Goal: Task Accomplishment & Management: Use online tool/utility

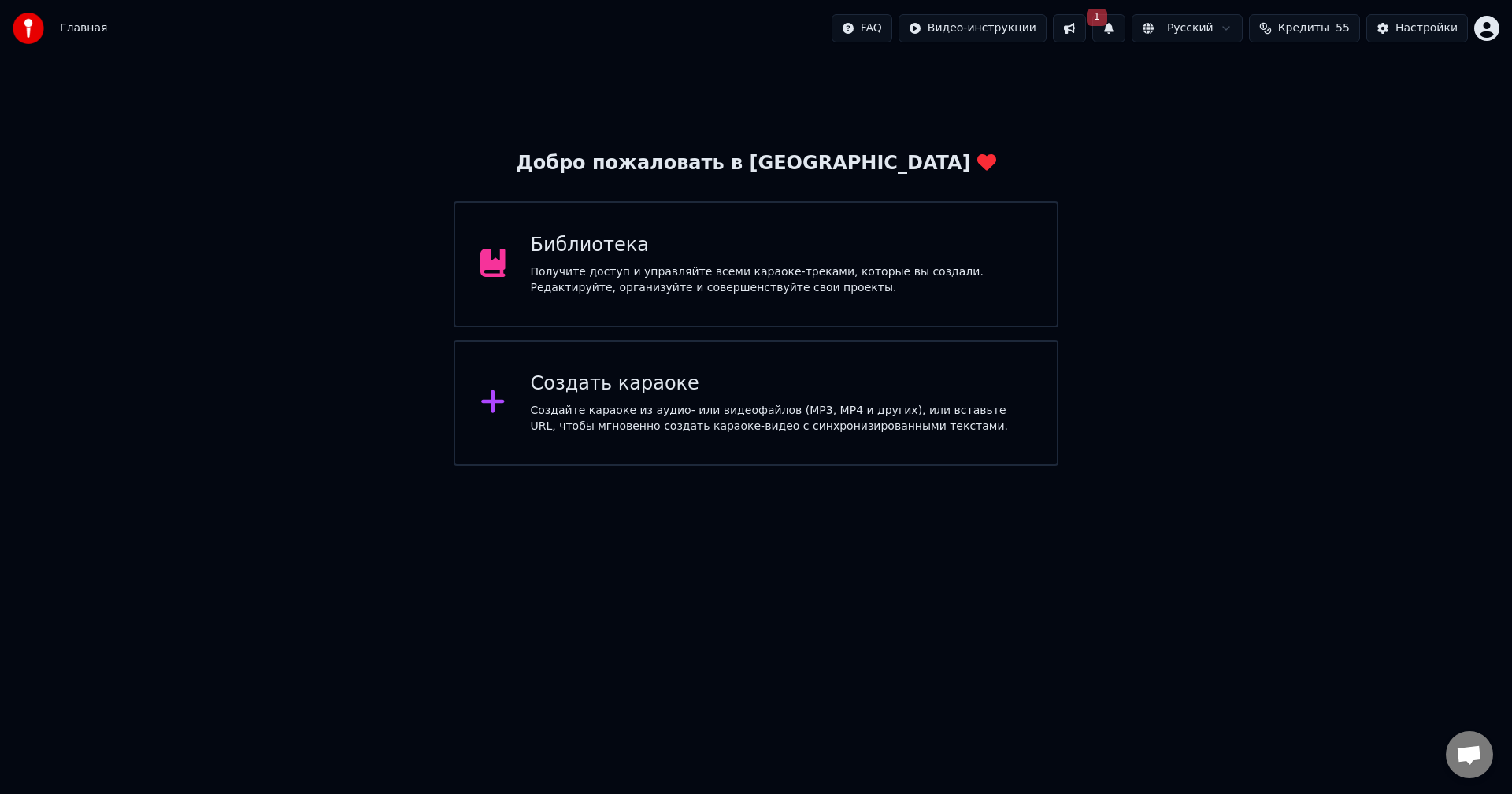
click at [694, 399] on div "Создать караоке Создайте караоке из аудио- или видеофайлов (MP3, MP4 и других),…" at bounding box center [782, 402] width 502 height 63
click at [1124, 34] on button "1" at bounding box center [1109, 28] width 33 height 28
click at [1212, 82] on button "Обновить" at bounding box center [1246, 78] width 83 height 28
click at [988, 413] on div "Создайте караоке из аудио- или видеофайлов (MP3, MP4 и других), или вставьте UR…" at bounding box center [782, 419] width 502 height 31
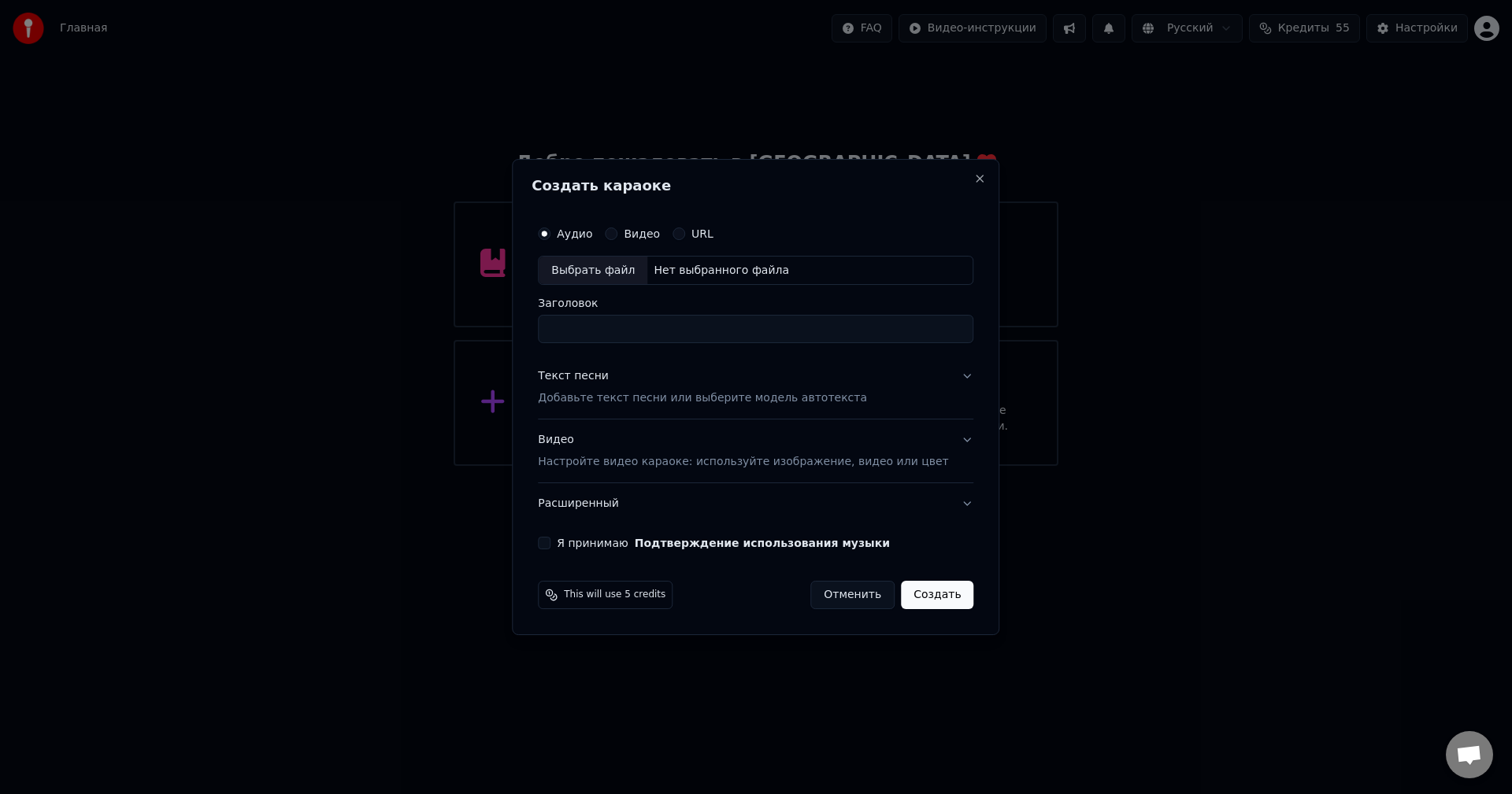
click at [721, 274] on div "Нет выбранного файла" at bounding box center [721, 271] width 148 height 16
type input "**********"
drag, startPoint x: 545, startPoint y: 403, endPoint x: 554, endPoint y: 404, distance: 9.1
click at [545, 403] on div "**********" at bounding box center [756, 397] width 487 height 477
click at [961, 386] on div "**********" at bounding box center [756, 397] width 487 height 477
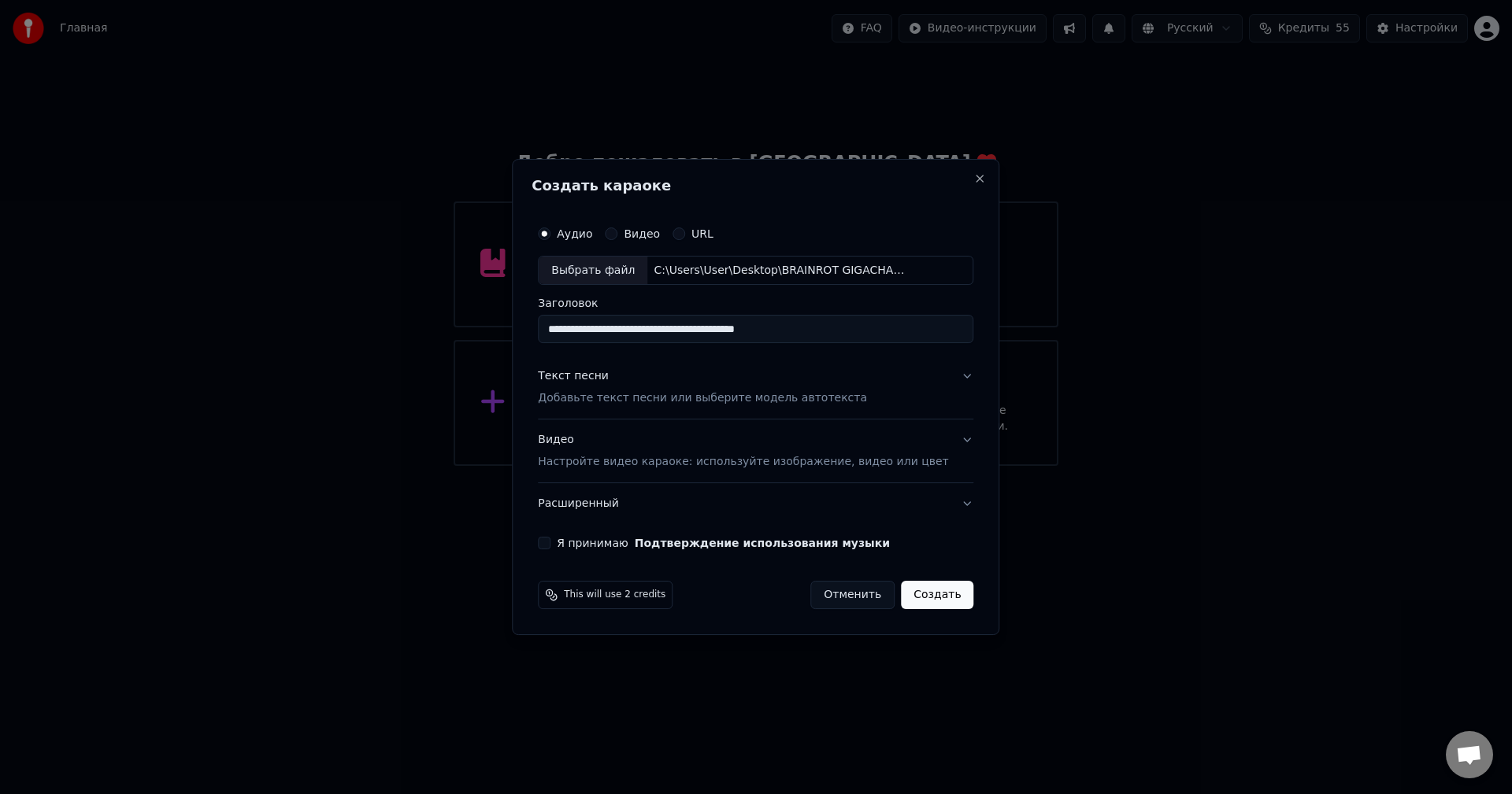
click at [954, 384] on div "**********" at bounding box center [756, 384] width 448 height 345
click at [947, 383] on button "Текст песни Добавьте текст песни или выберите модель автотекста" at bounding box center [756, 388] width 436 height 63
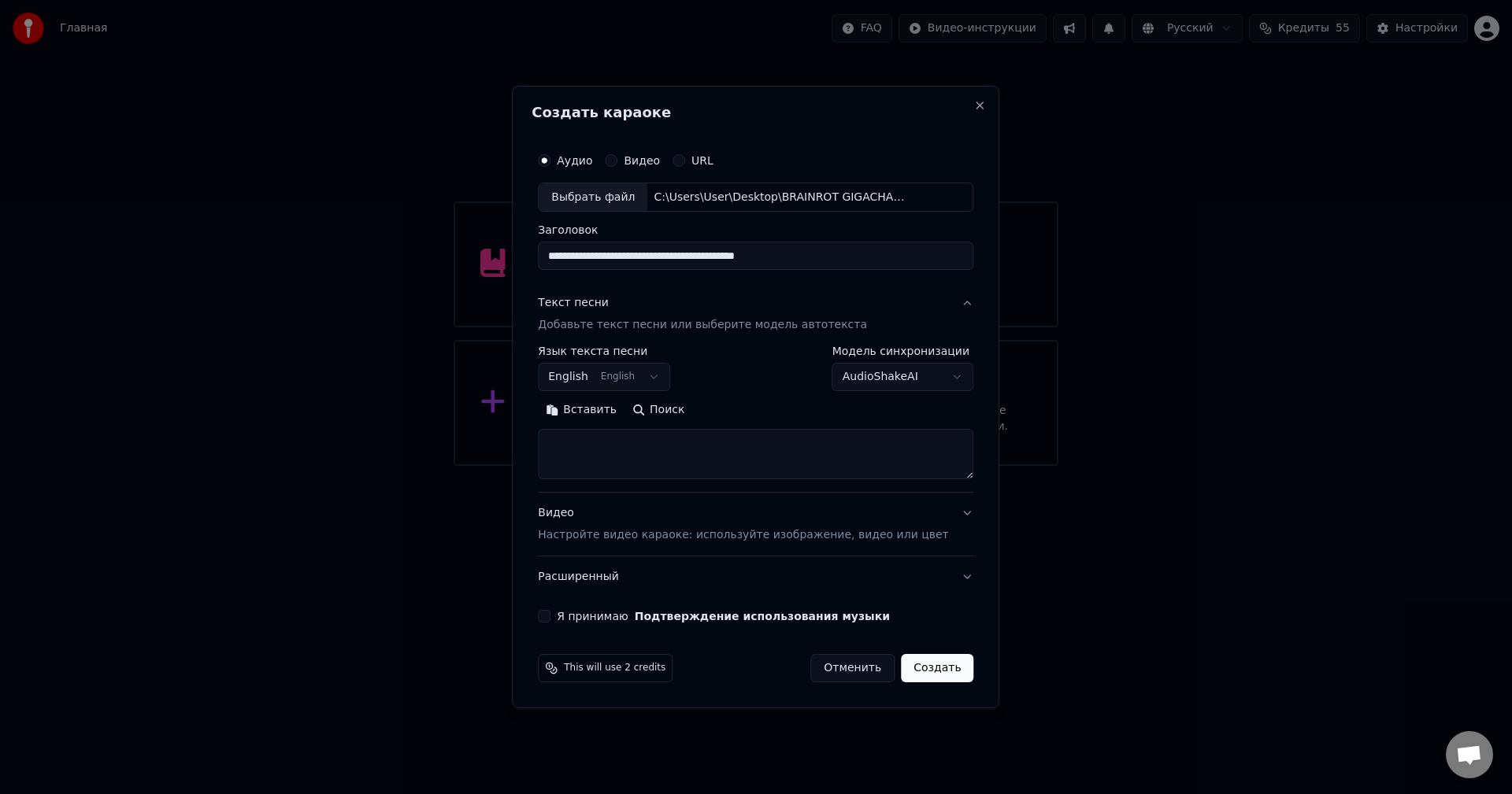
click at [939, 381] on body "**********" at bounding box center [756, 233] width 1512 height 466
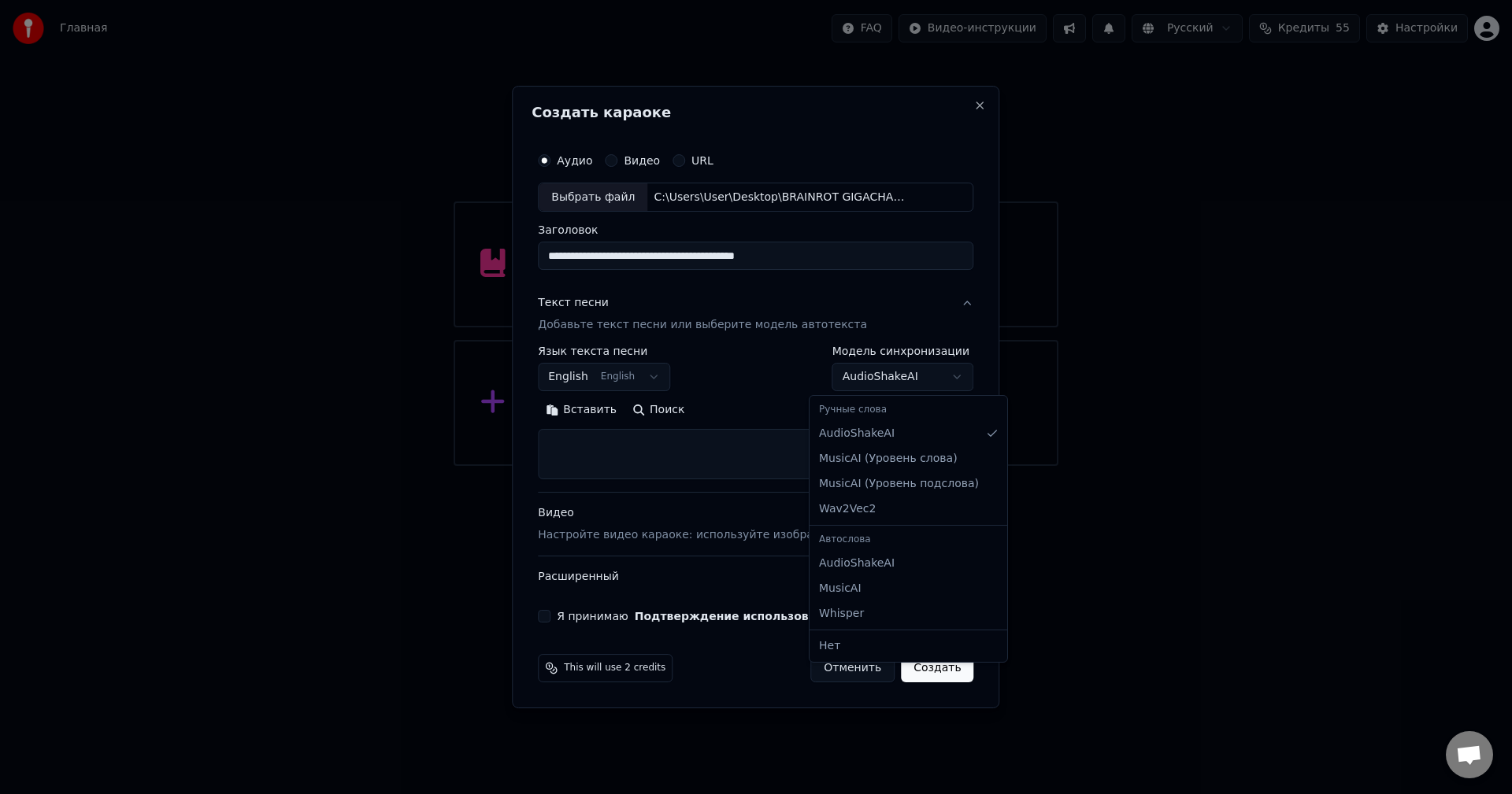
click at [683, 453] on body "**********" at bounding box center [756, 233] width 1512 height 466
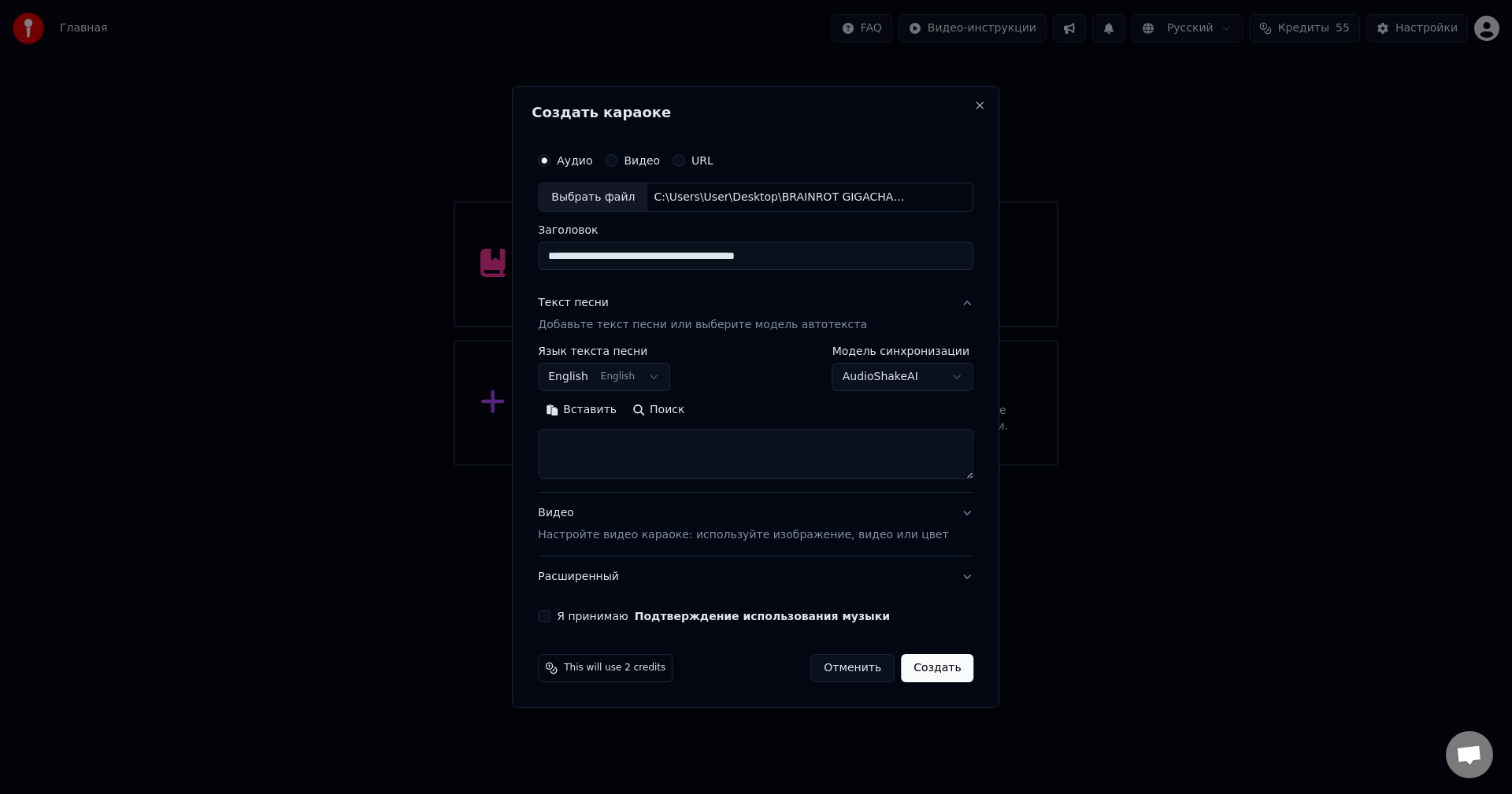
click at [684, 451] on textarea at bounding box center [756, 455] width 436 height 51
paste textarea "**********"
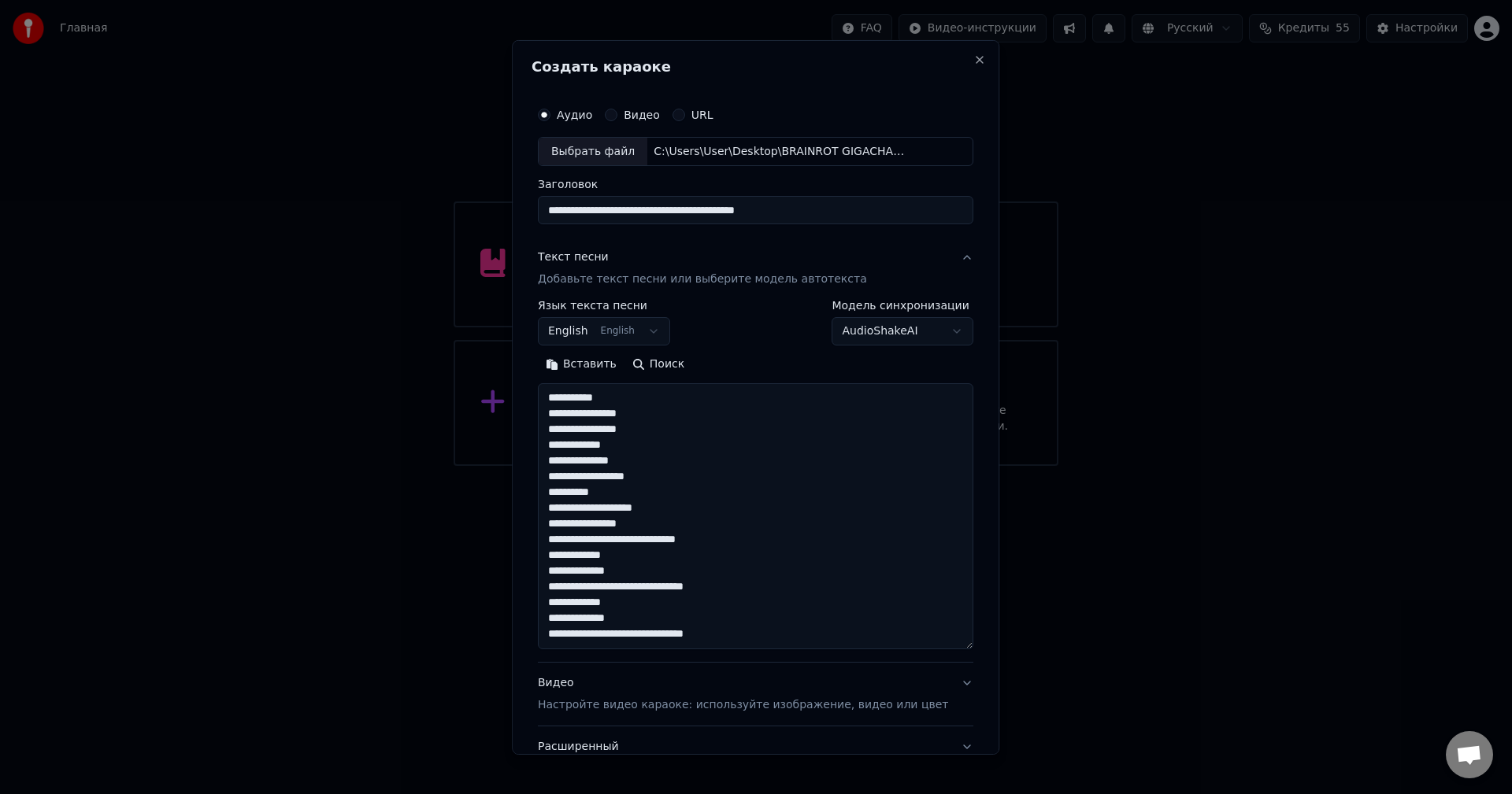
scroll to position [209, 0]
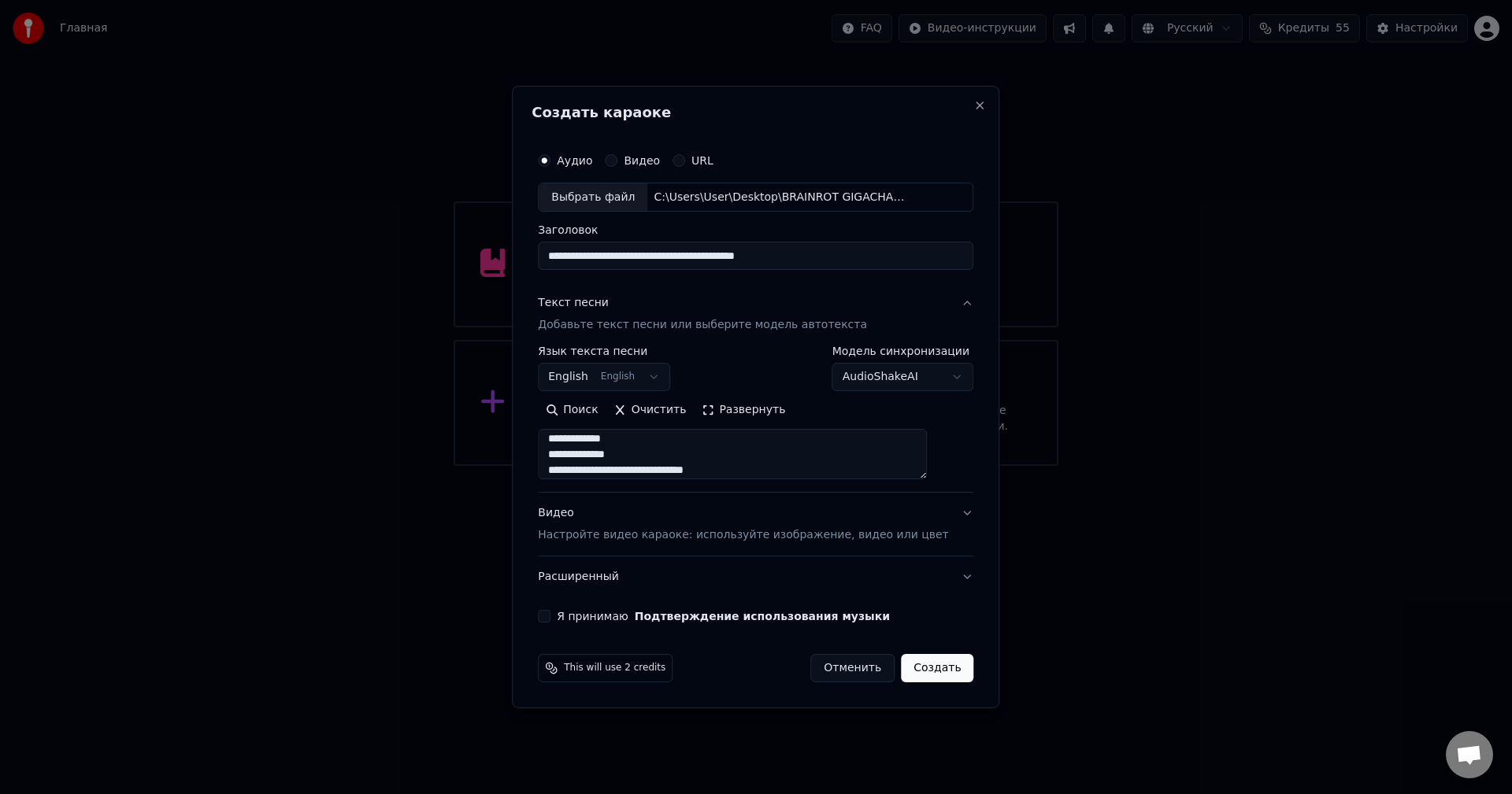
type textarea "**********"
click at [575, 621] on div "Я принимаю Подтверждение использования музыки" at bounding box center [756, 616] width 436 height 13
click at [550, 616] on button "Я принимаю Подтверждение использования музыки" at bounding box center [544, 616] width 13 height 13
click at [865, 370] on body "**********" at bounding box center [756, 233] width 1512 height 466
click at [861, 360] on div "**********" at bounding box center [885, 368] width 178 height 46
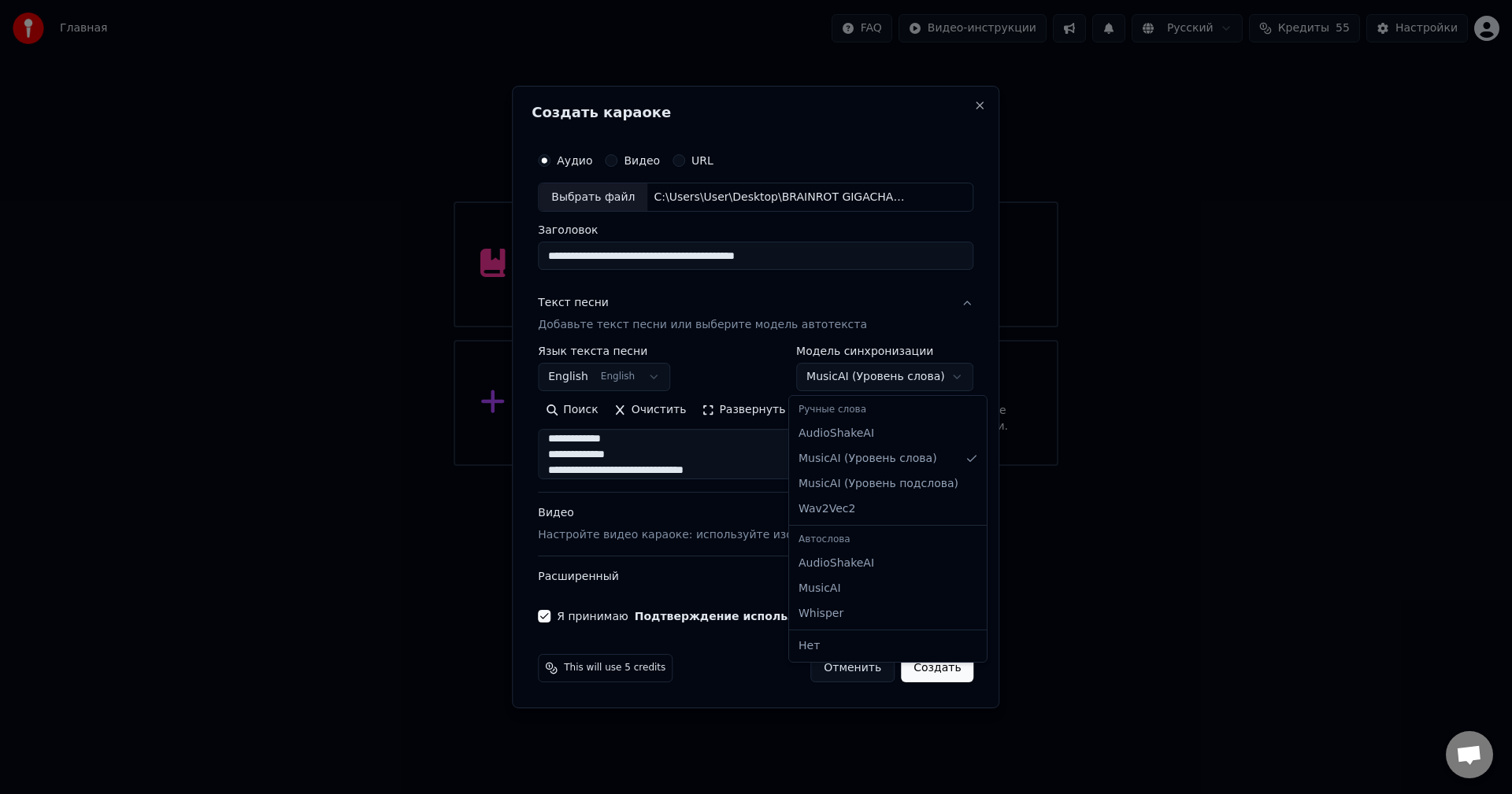
click at [859, 369] on body "**********" at bounding box center [756, 233] width 1512 height 466
select select "**********"
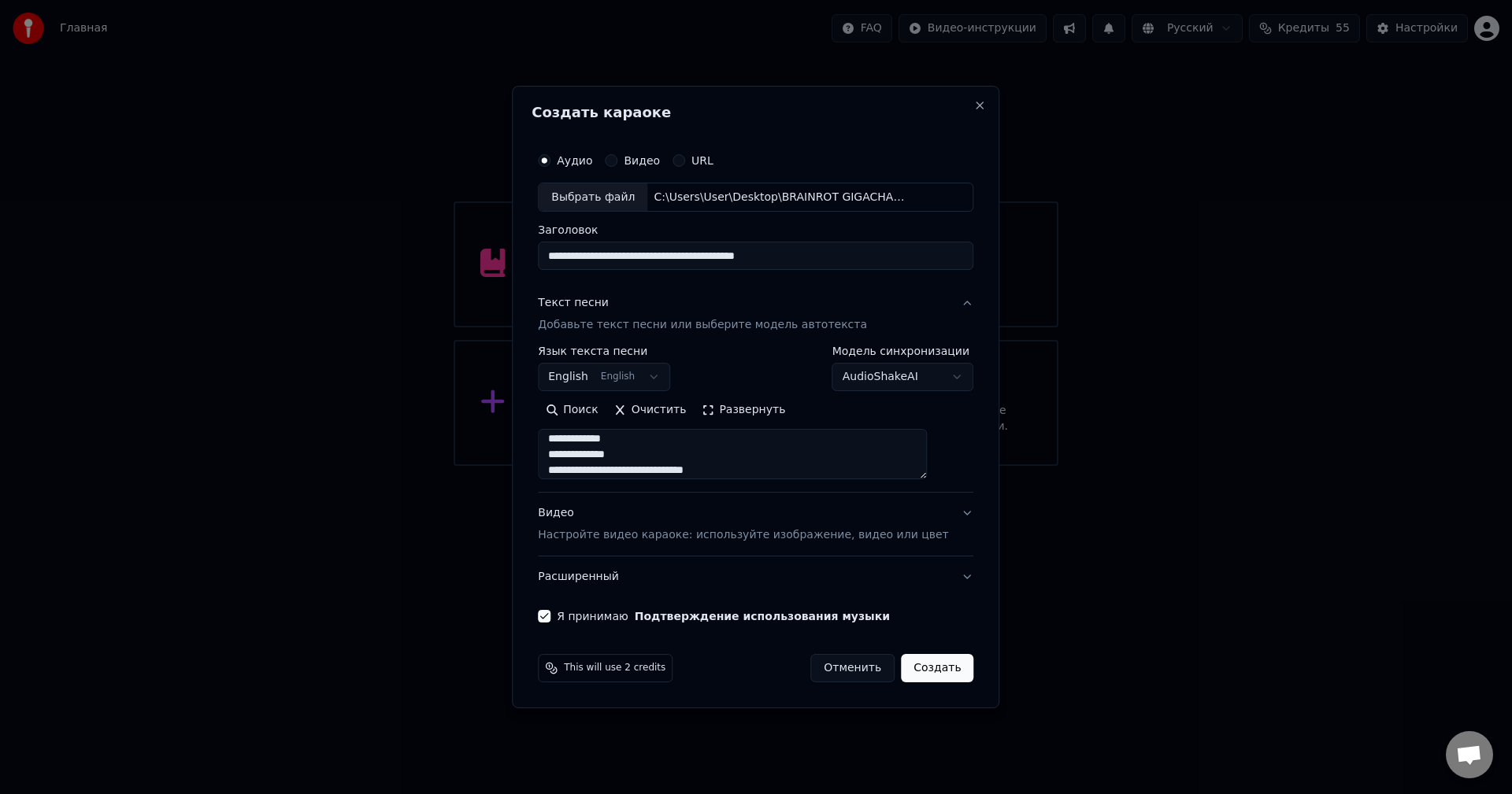
click at [653, 379] on body "**********" at bounding box center [756, 233] width 1512 height 466
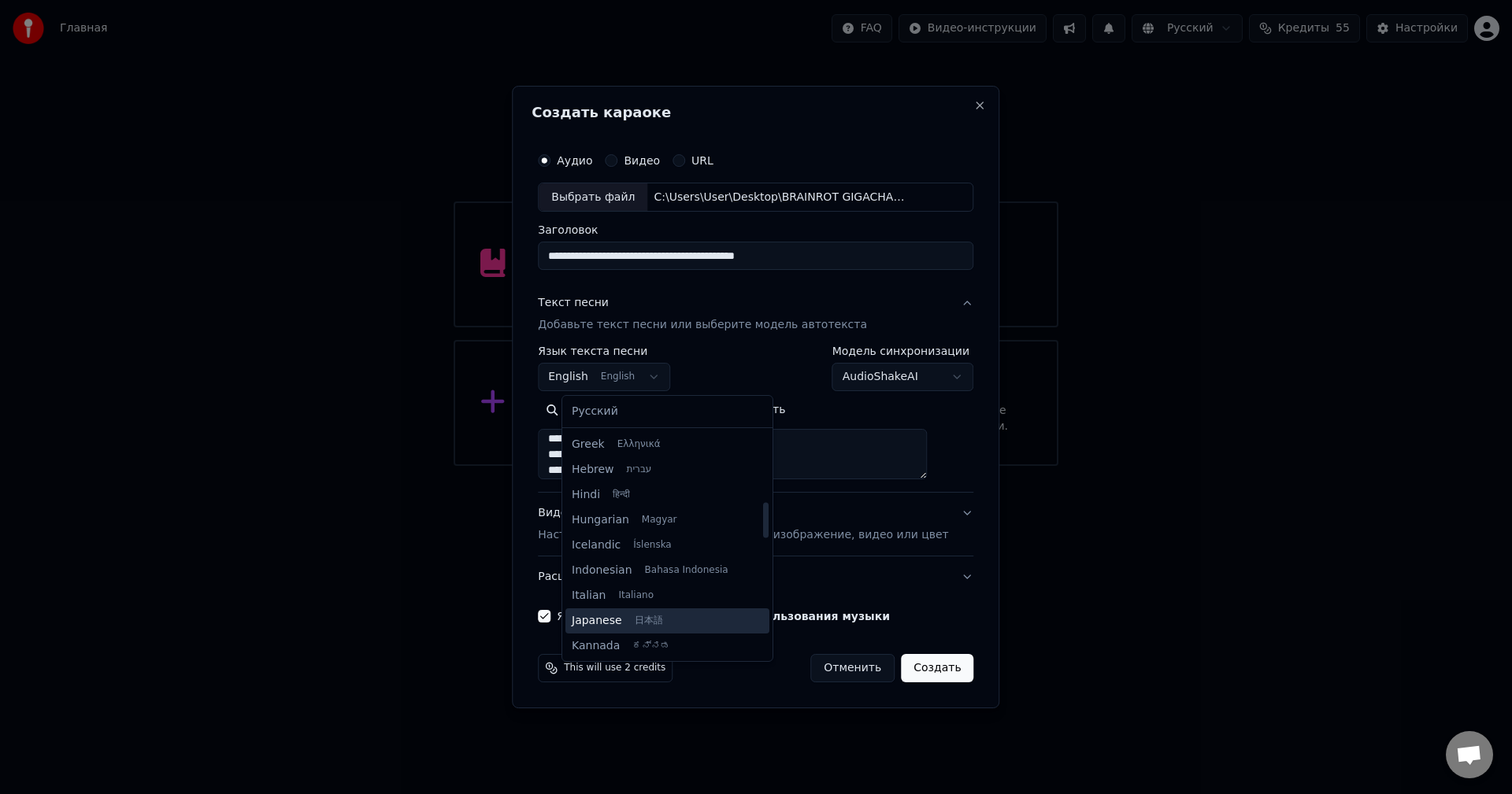
scroll to position [520, 0]
select select "**"
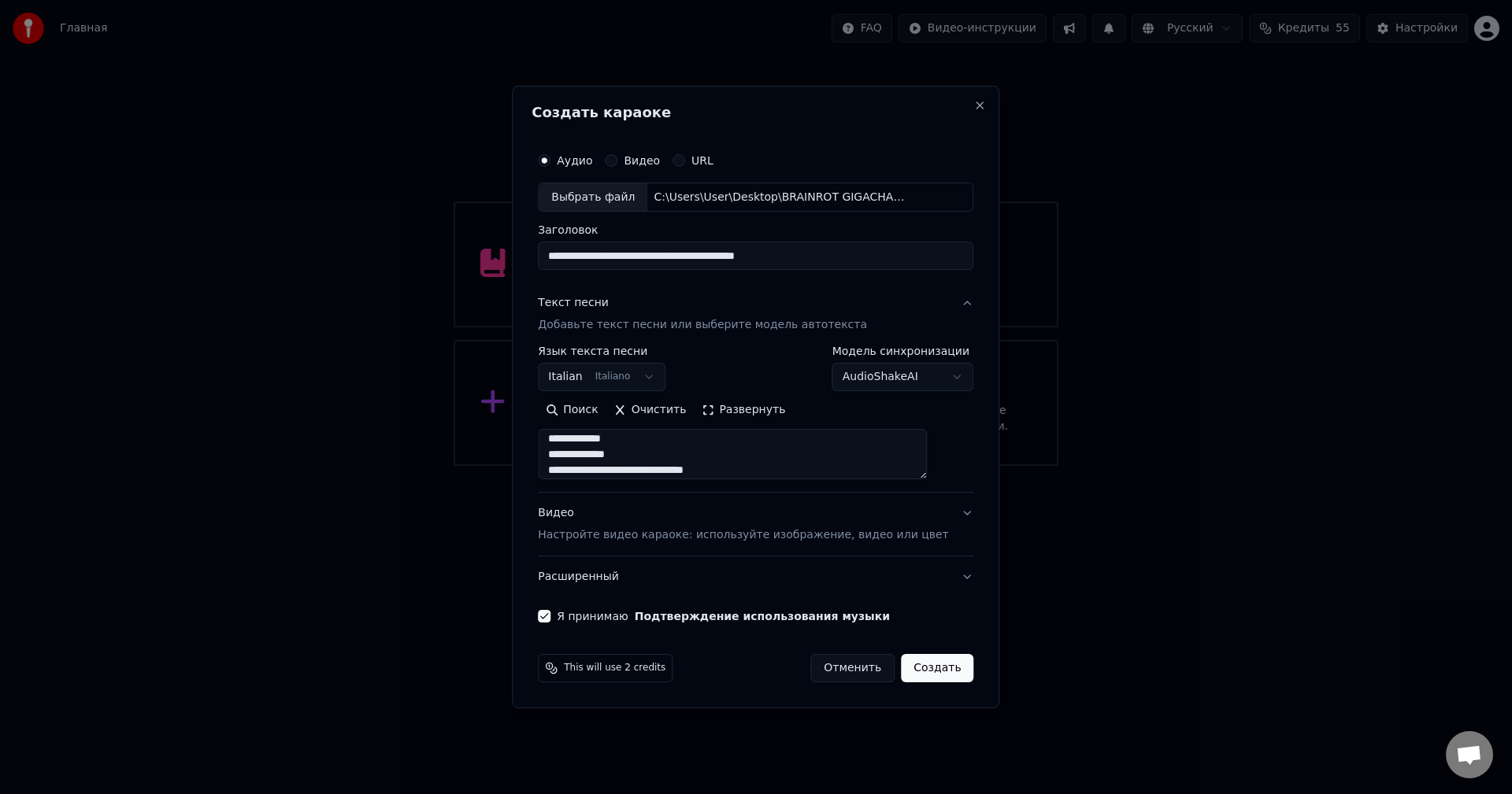
click at [911, 666] on button "Создать" at bounding box center [937, 668] width 73 height 28
select select
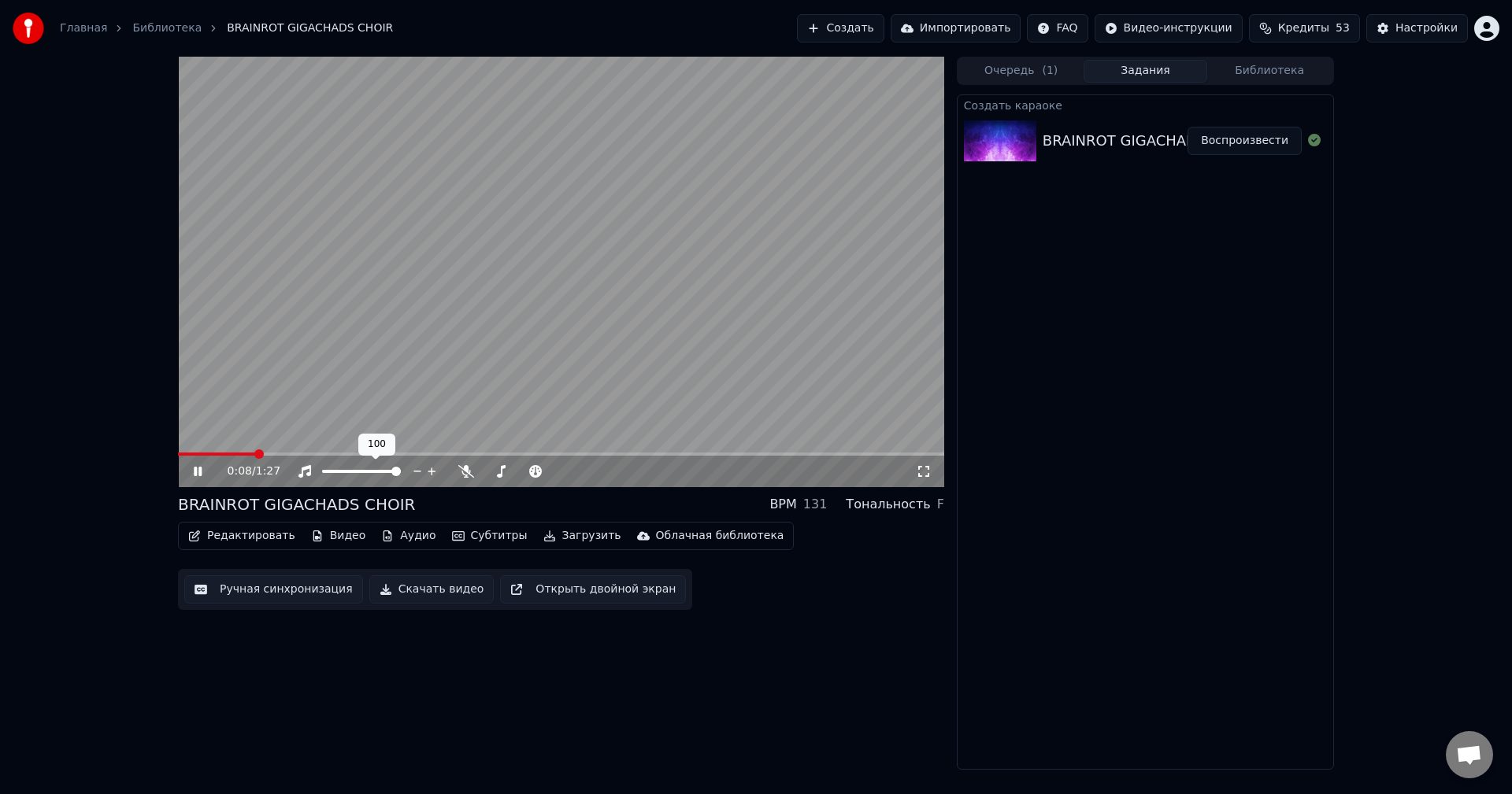
click at [458, 478] on icon at bounding box center [466, 471] width 16 height 13
click at [412, 587] on button "Скачать видео" at bounding box center [432, 589] width 125 height 28
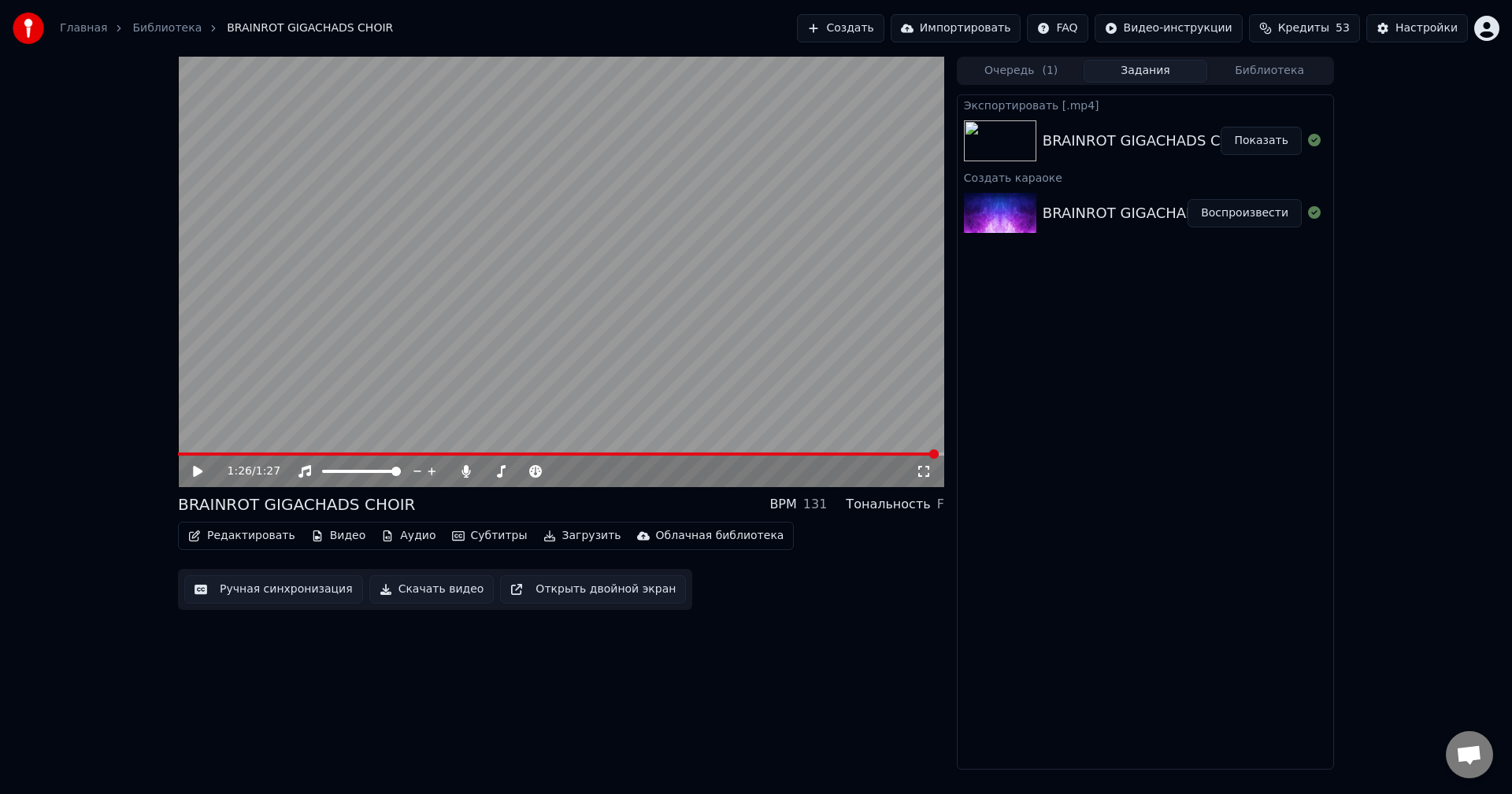
click at [1259, 139] on button "Показать" at bounding box center [1261, 140] width 81 height 28
click at [497, 470] on icon at bounding box center [501, 471] width 16 height 13
click at [473, 471] on icon at bounding box center [466, 471] width 16 height 13
click at [441, 592] on button "Скачать видео" at bounding box center [432, 589] width 125 height 28
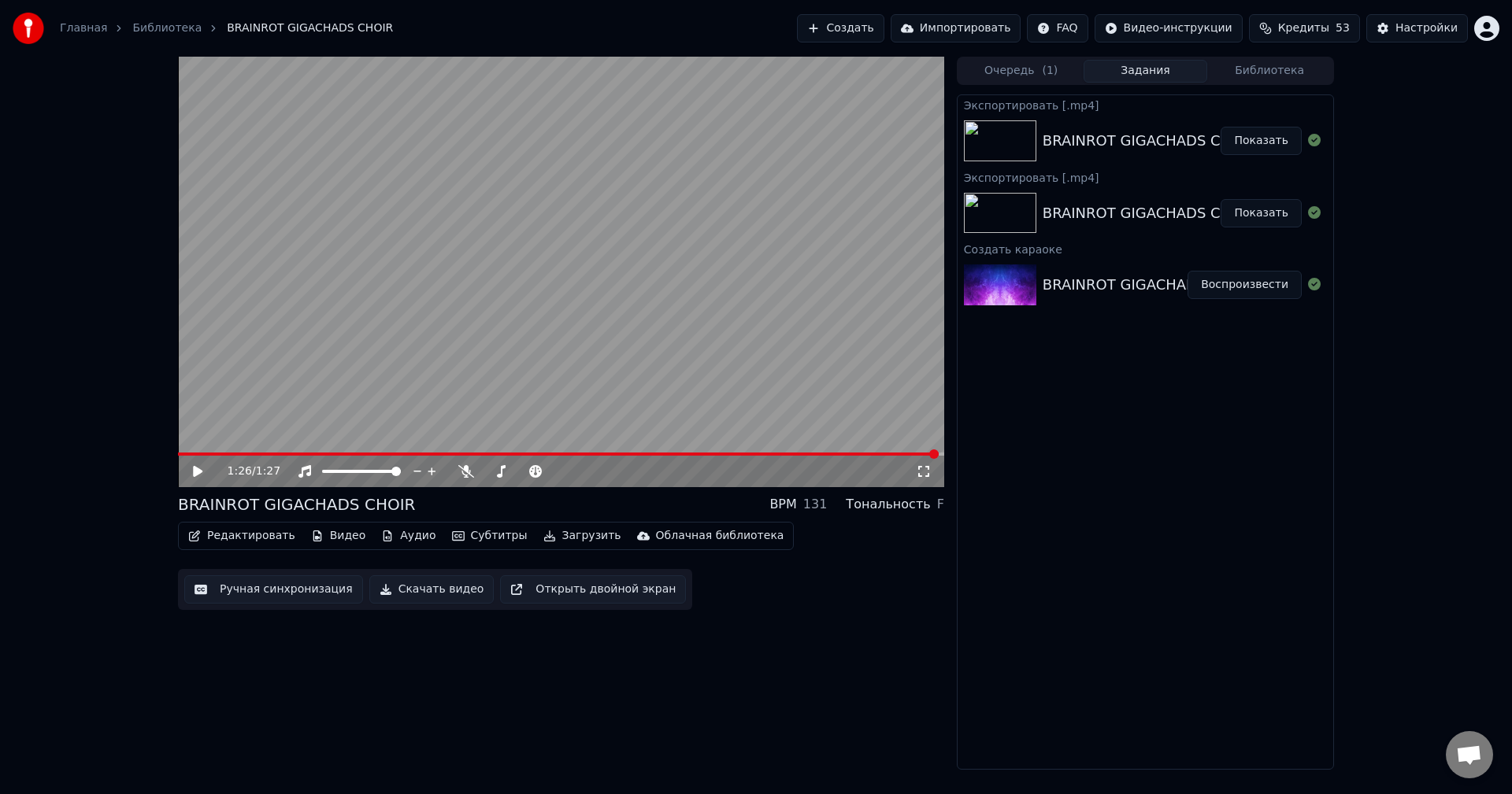
click at [1286, 139] on button "Показать" at bounding box center [1261, 140] width 81 height 28
click at [859, 22] on button "Создать" at bounding box center [840, 28] width 87 height 28
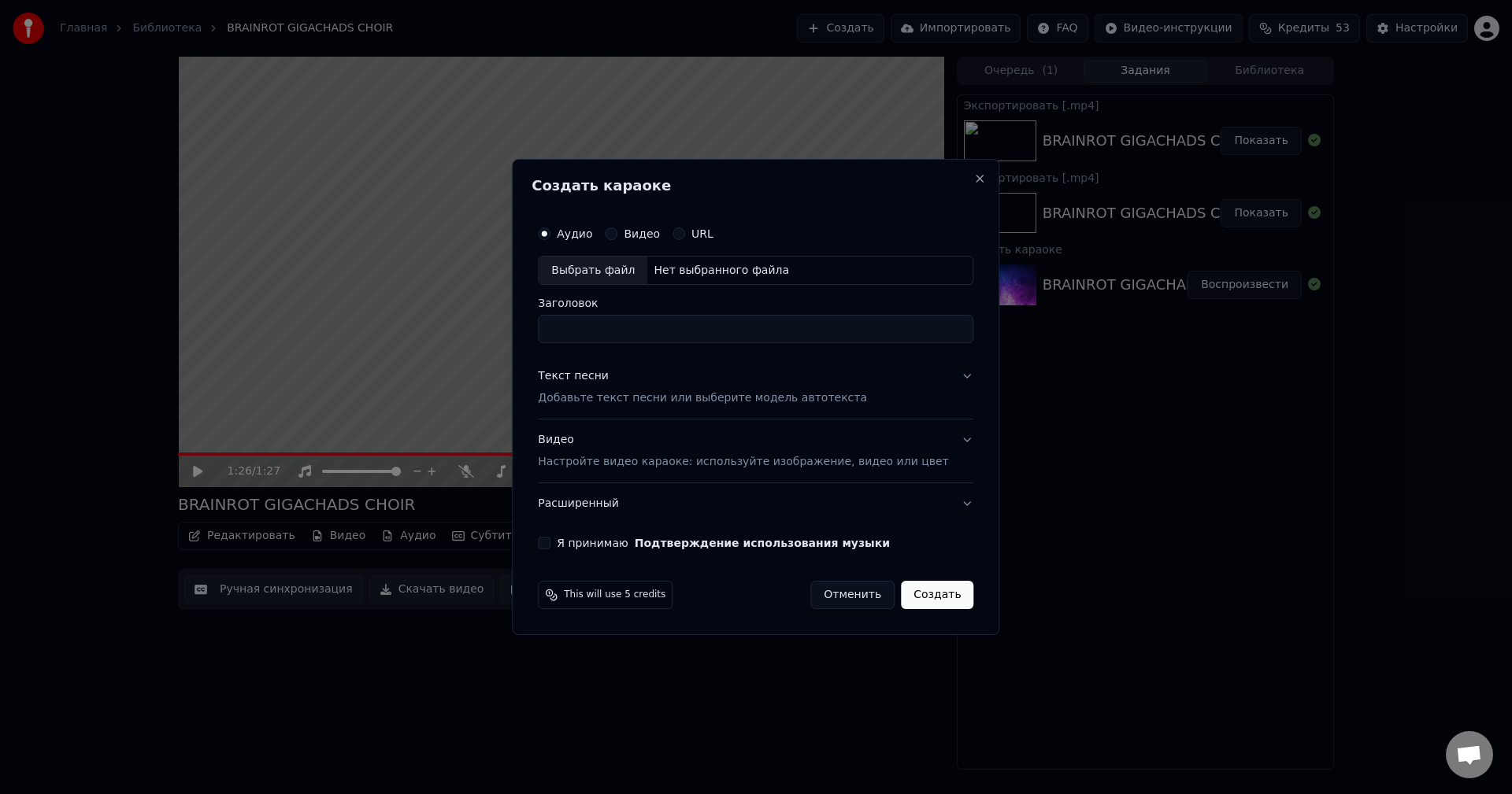
click at [600, 273] on div "Выбрать файл" at bounding box center [593, 270] width 109 height 28
type input "****"
click at [953, 375] on div "Аудио Видео URL Выбрать файл C:\Users\User\Desktop\1006.WAV Заголовок **** Текс…" at bounding box center [756, 384] width 448 height 345
click at [940, 378] on button "Текст песни Добавьте текст песни или выберите модель автотекста" at bounding box center [756, 388] width 436 height 63
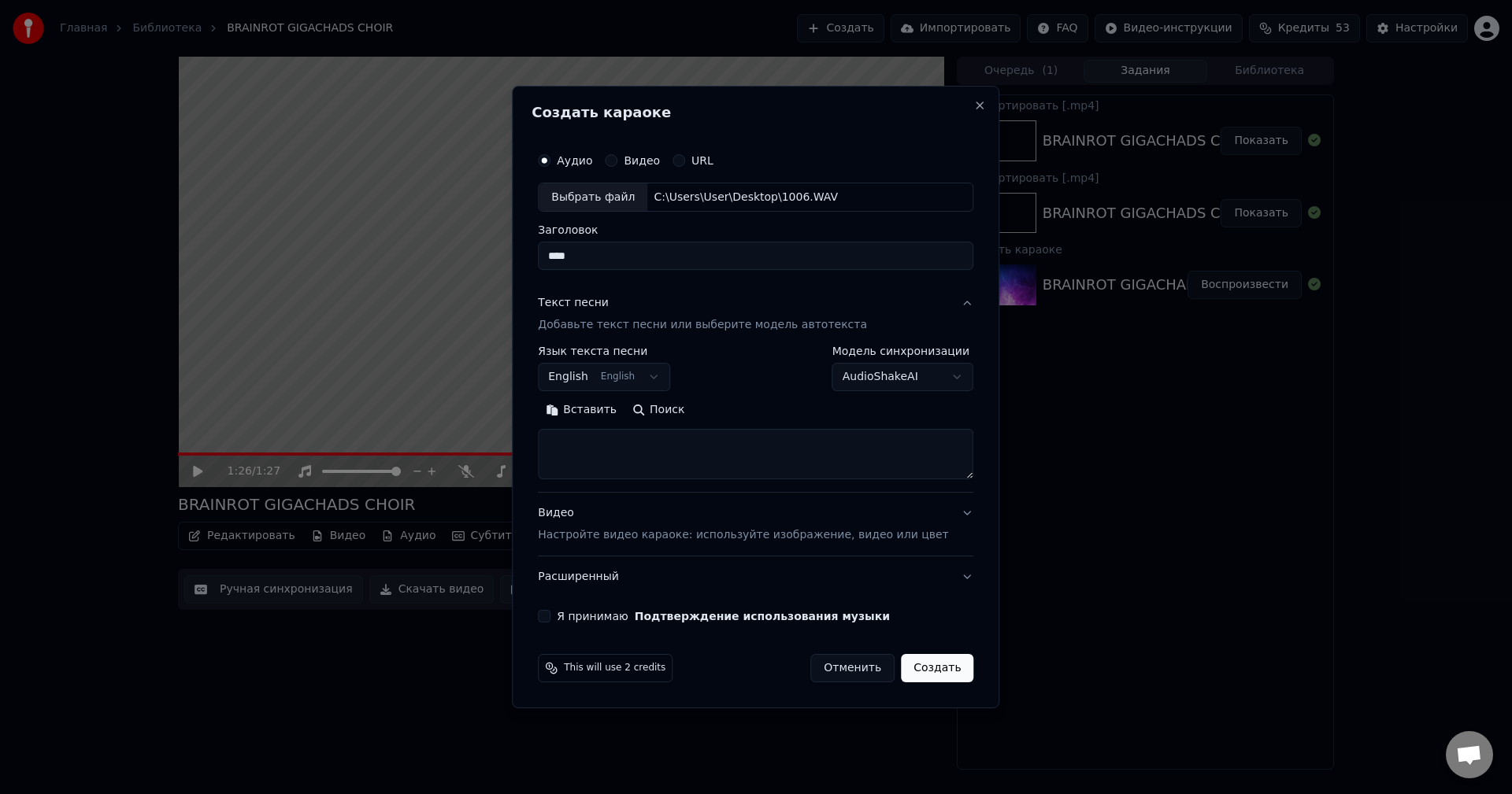
click at [588, 465] on textarea at bounding box center [756, 455] width 436 height 51
click at [608, 440] on textarea at bounding box center [756, 455] width 436 height 51
paste textarea "**********"
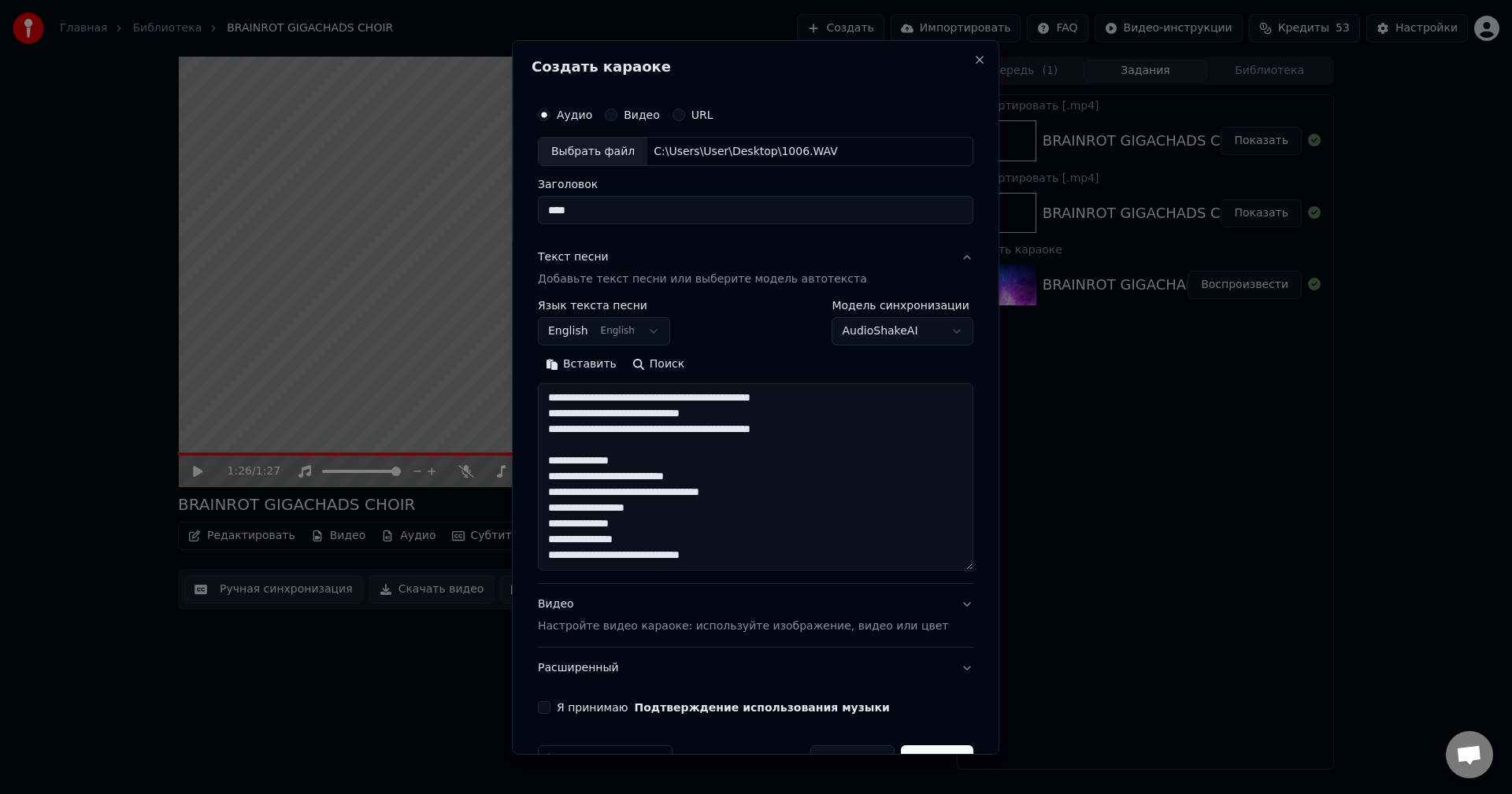
scroll to position [130, 0]
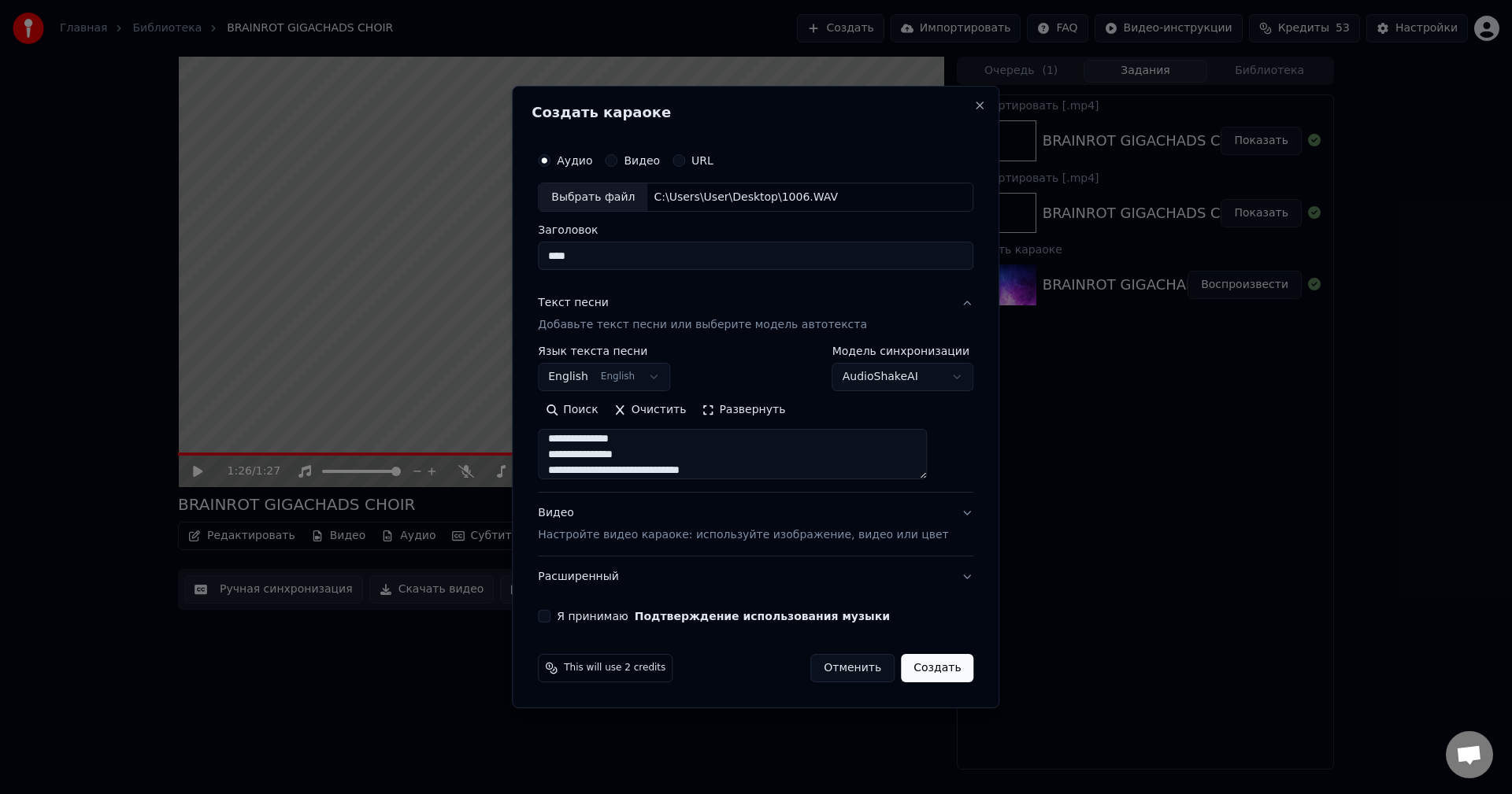
type textarea "**********"
click at [550, 616] on button "Я принимаю Подтверждение использования музыки" at bounding box center [544, 616] width 13 height 13
click at [929, 664] on button "Создать" at bounding box center [937, 668] width 73 height 28
select select
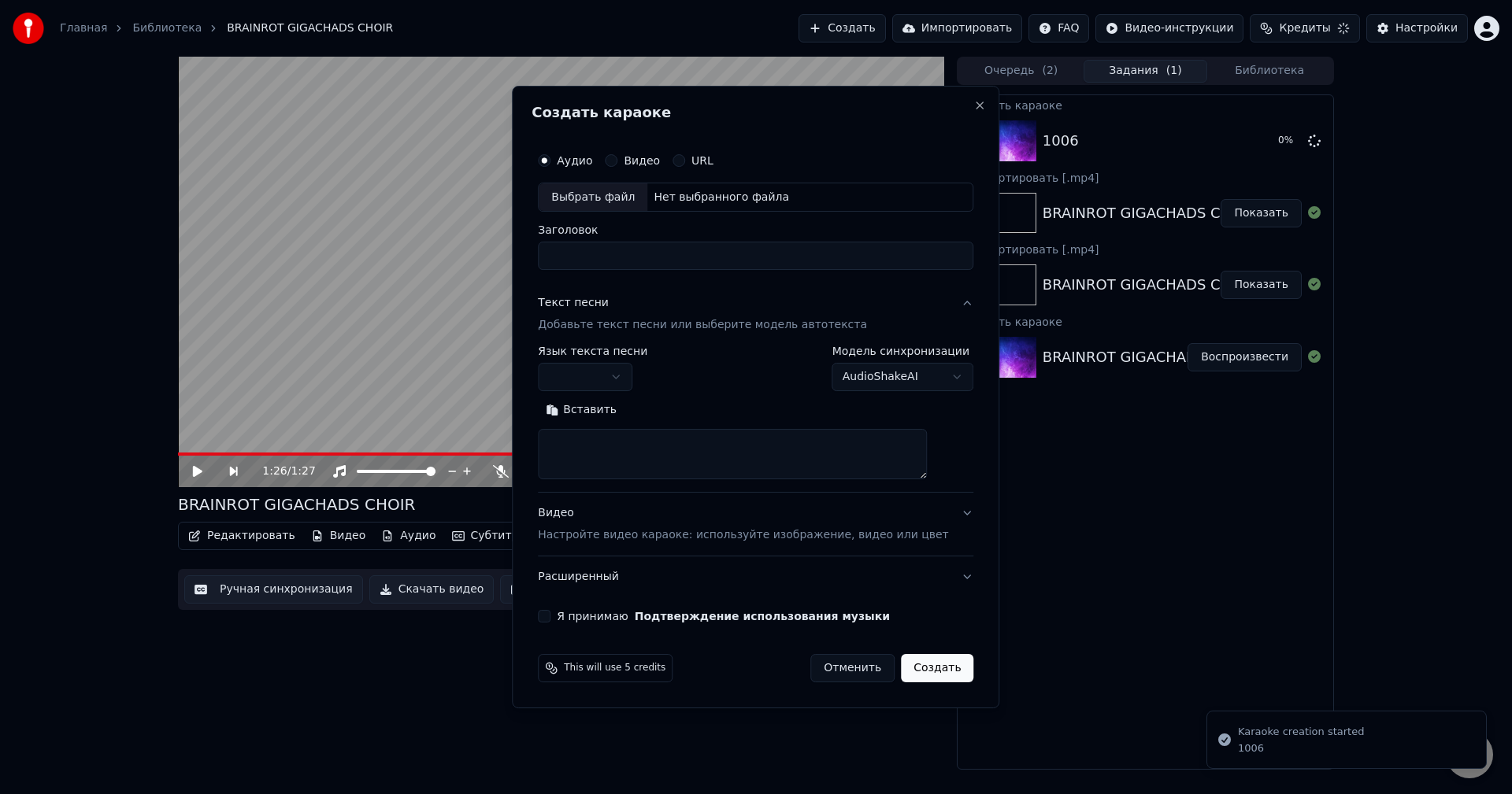
scroll to position [0, 0]
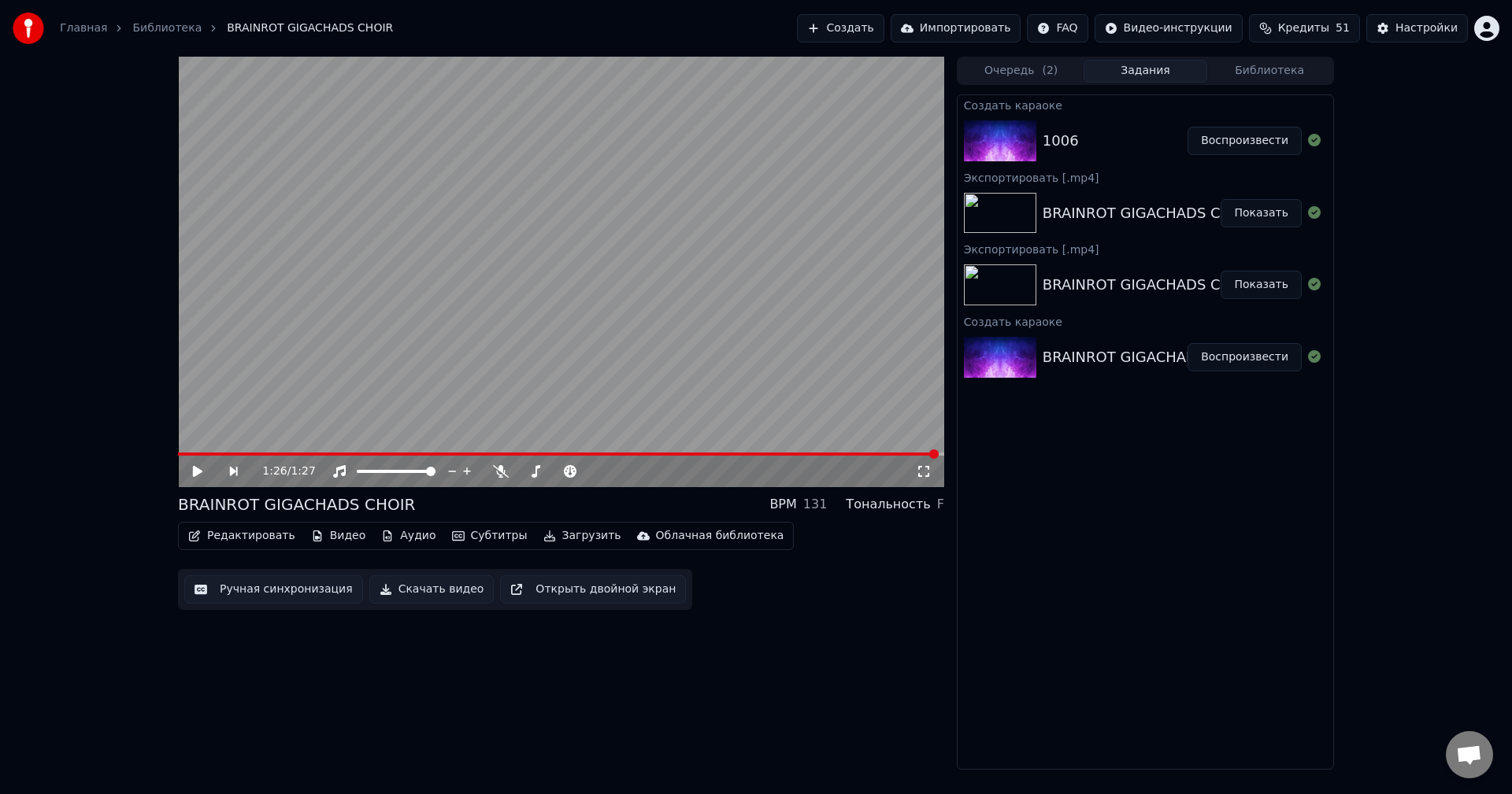
click at [1247, 141] on button "Воспроизвести" at bounding box center [1245, 140] width 114 height 28
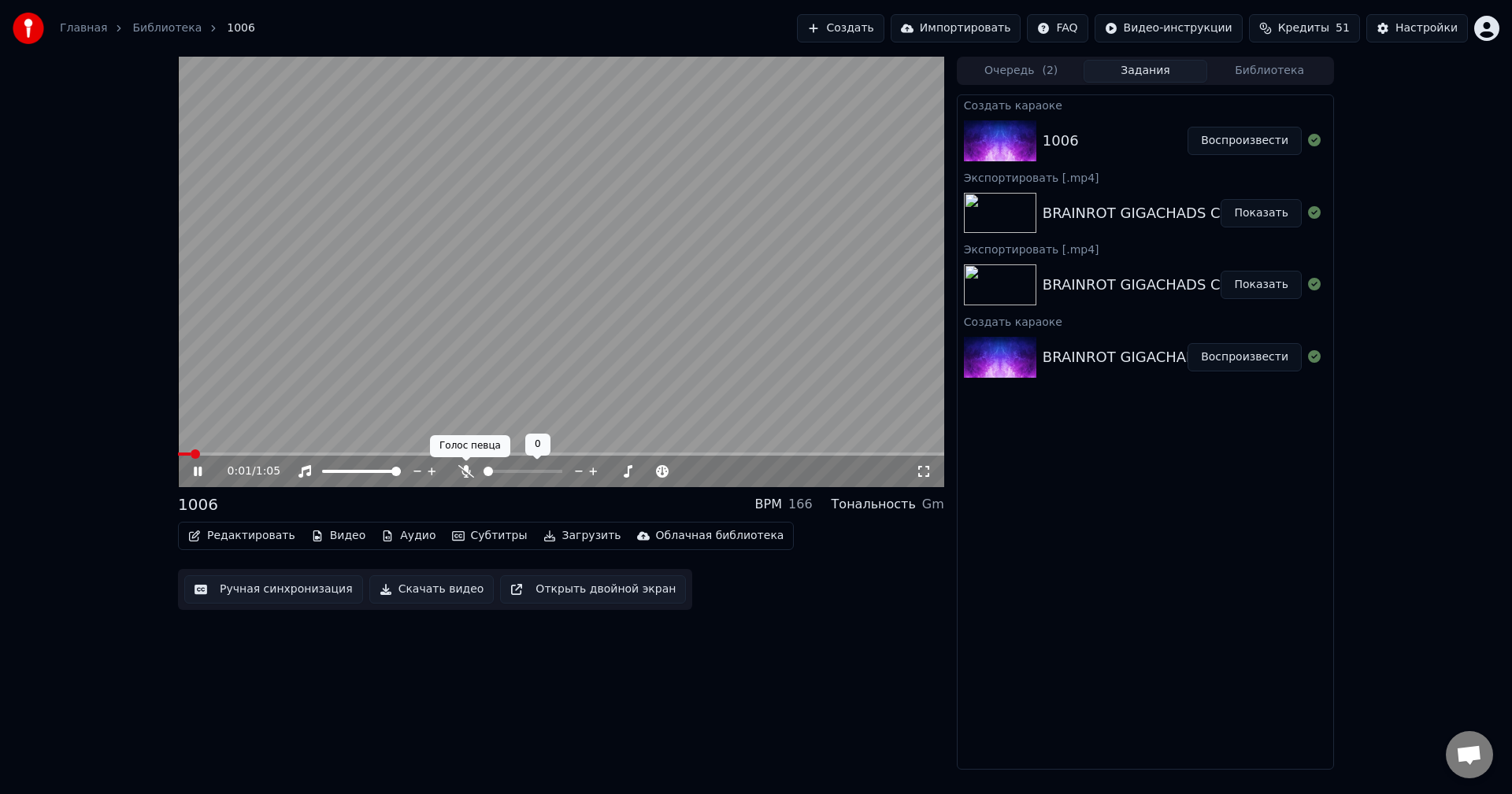
click at [470, 473] on icon at bounding box center [466, 471] width 16 height 13
click at [200, 470] on icon at bounding box center [197, 471] width 8 height 10
click at [247, 536] on button "Редактировать" at bounding box center [241, 535] width 120 height 22
click at [277, 583] on button "Ручная синхронизация" at bounding box center [274, 589] width 179 height 28
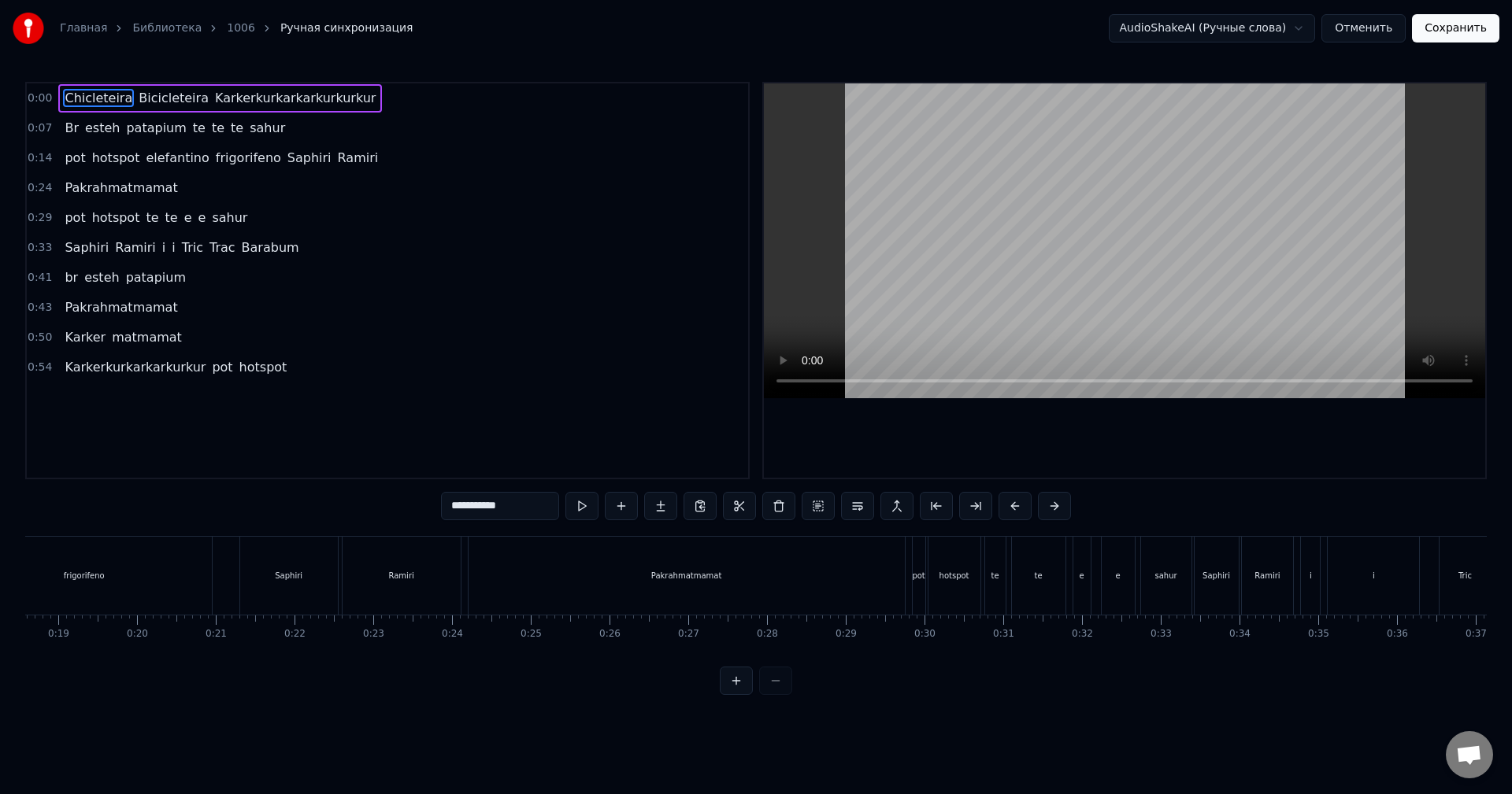
scroll to position [0, 1472]
click at [721, 582] on div "Pakrahmatmamat" at bounding box center [678, 575] width 437 height 78
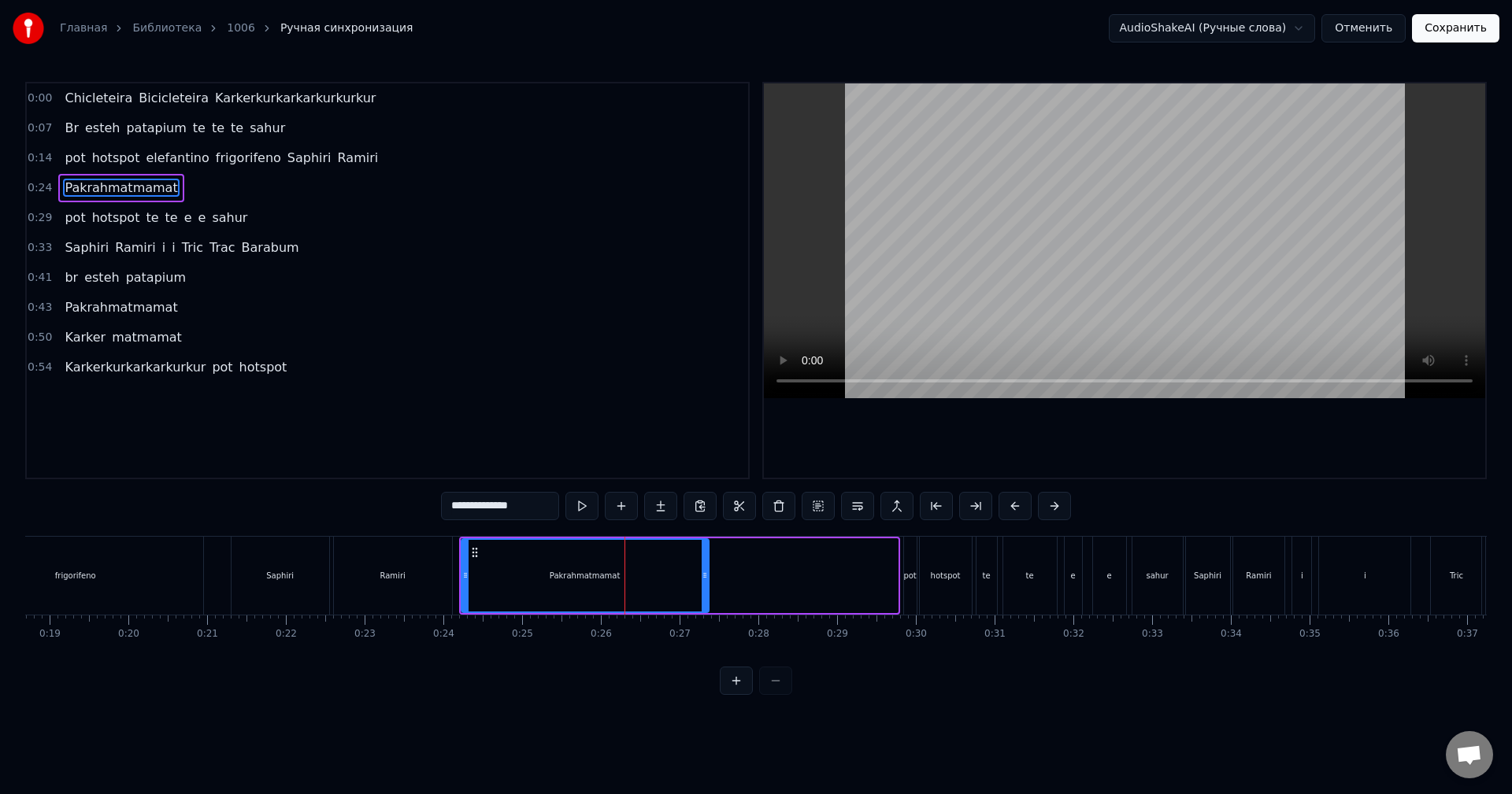
drag, startPoint x: 896, startPoint y: 581, endPoint x: 705, endPoint y: 582, distance: 191.0
click at [705, 582] on div at bounding box center [705, 576] width 6 height 72
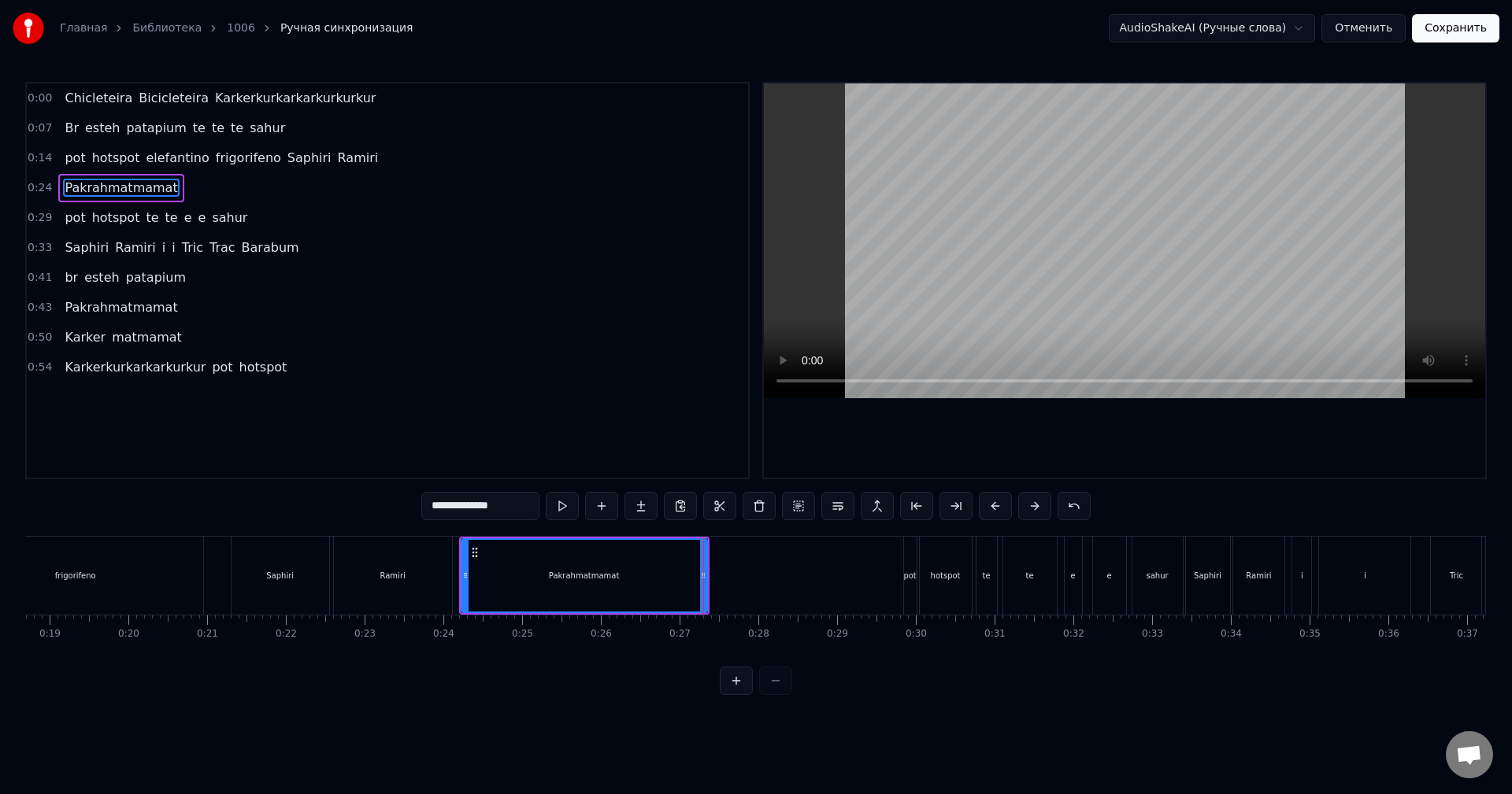
click at [508, 552] on div "Pakrahmatmamat" at bounding box center [584, 576] width 244 height 72
drag, startPoint x: 705, startPoint y: 577, endPoint x: 571, endPoint y: 566, distance: 134.5
click at [686, 578] on icon at bounding box center [686, 575] width 6 height 13
click at [502, 555] on div "Pakrahmatmamat" at bounding box center [575, 576] width 225 height 72
drag, startPoint x: 674, startPoint y: 574, endPoint x: 655, endPoint y: 578, distance: 19.4
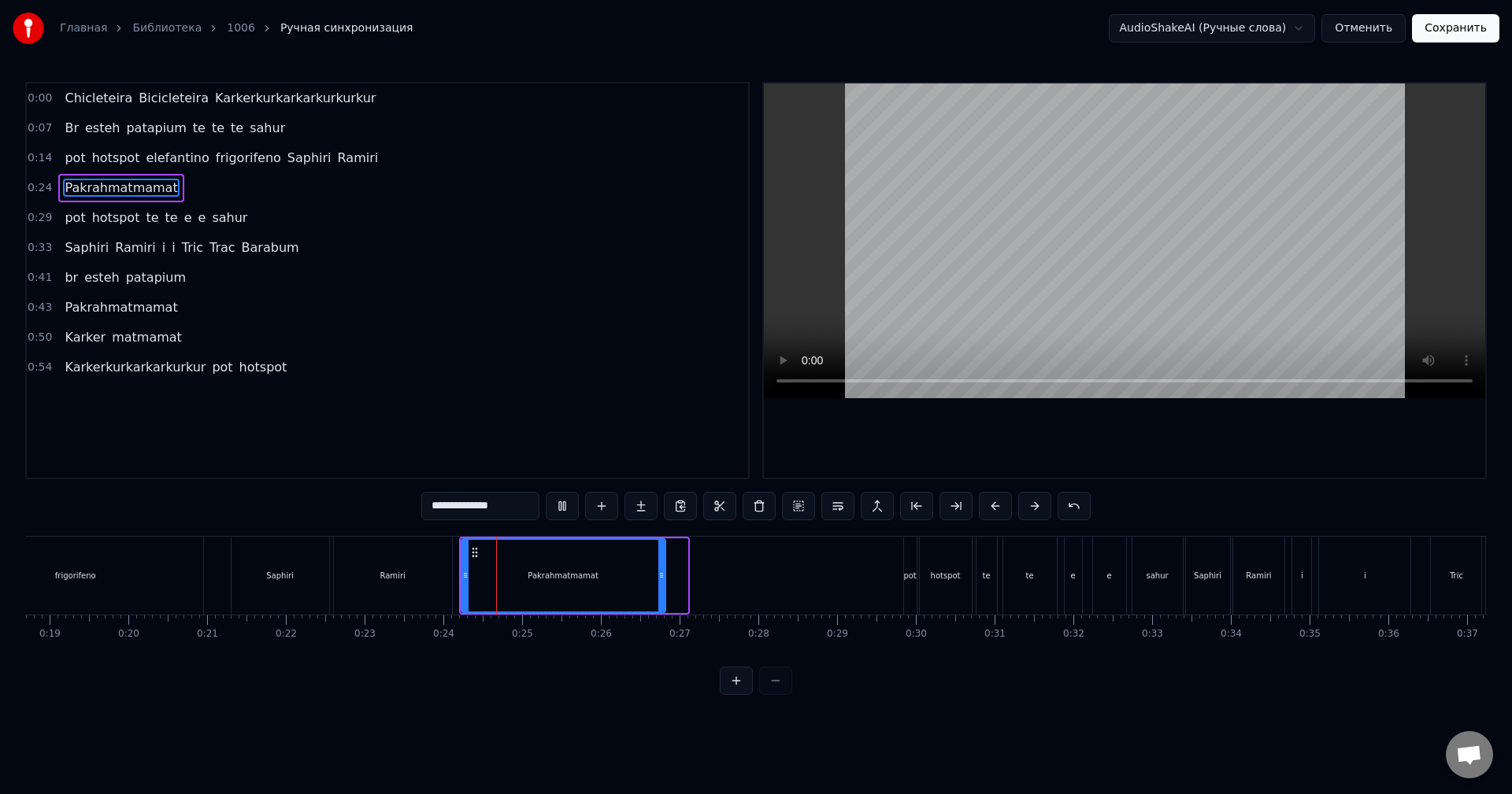
click at [658, 578] on icon at bounding box center [661, 575] width 6 height 13
click at [936, 572] on div "hotspot" at bounding box center [946, 576] width 30 height 12
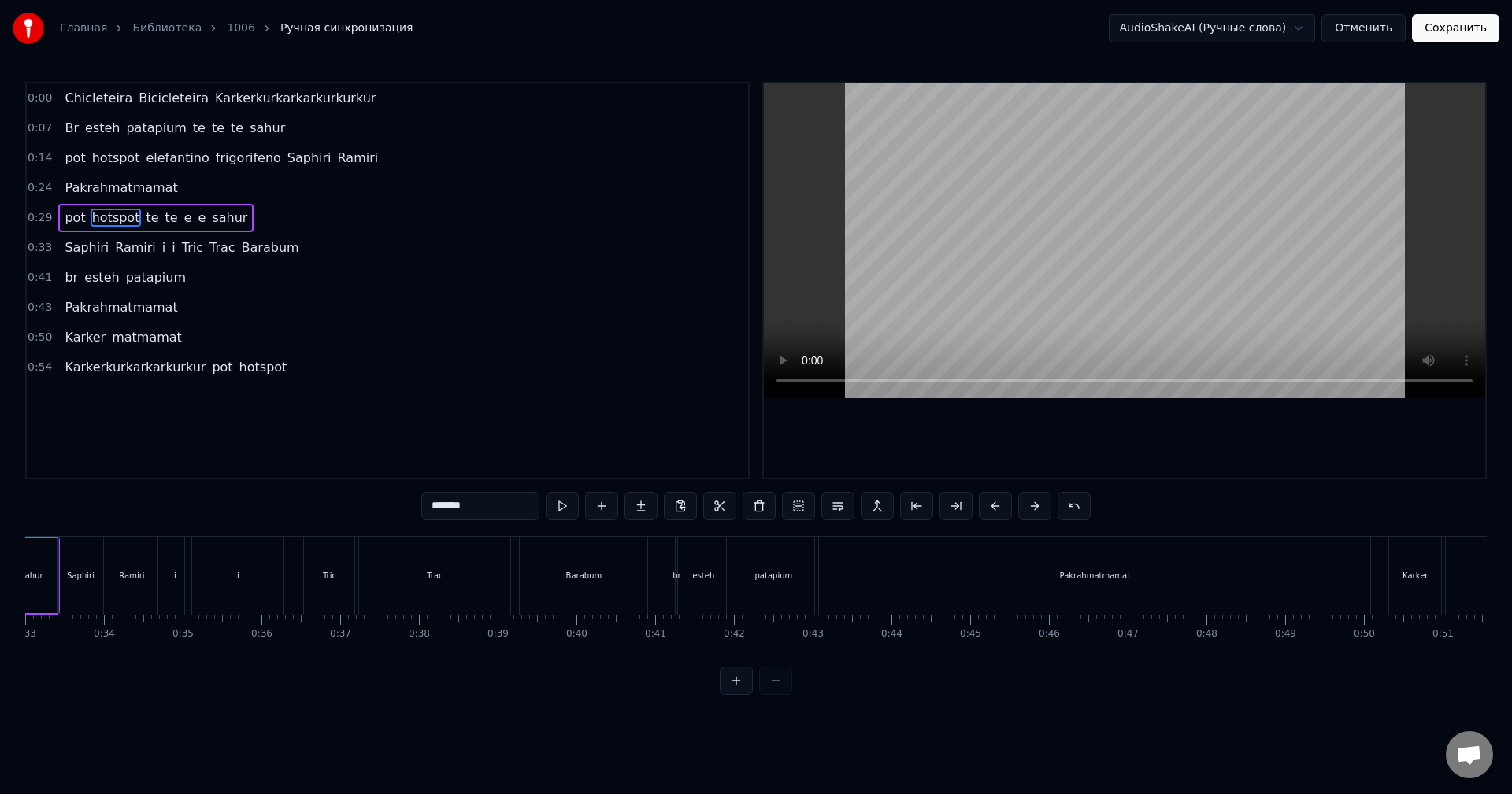
scroll to position [0, 2603]
click at [858, 566] on div "Pakrahmatmamat" at bounding box center [1091, 575] width 551 height 78
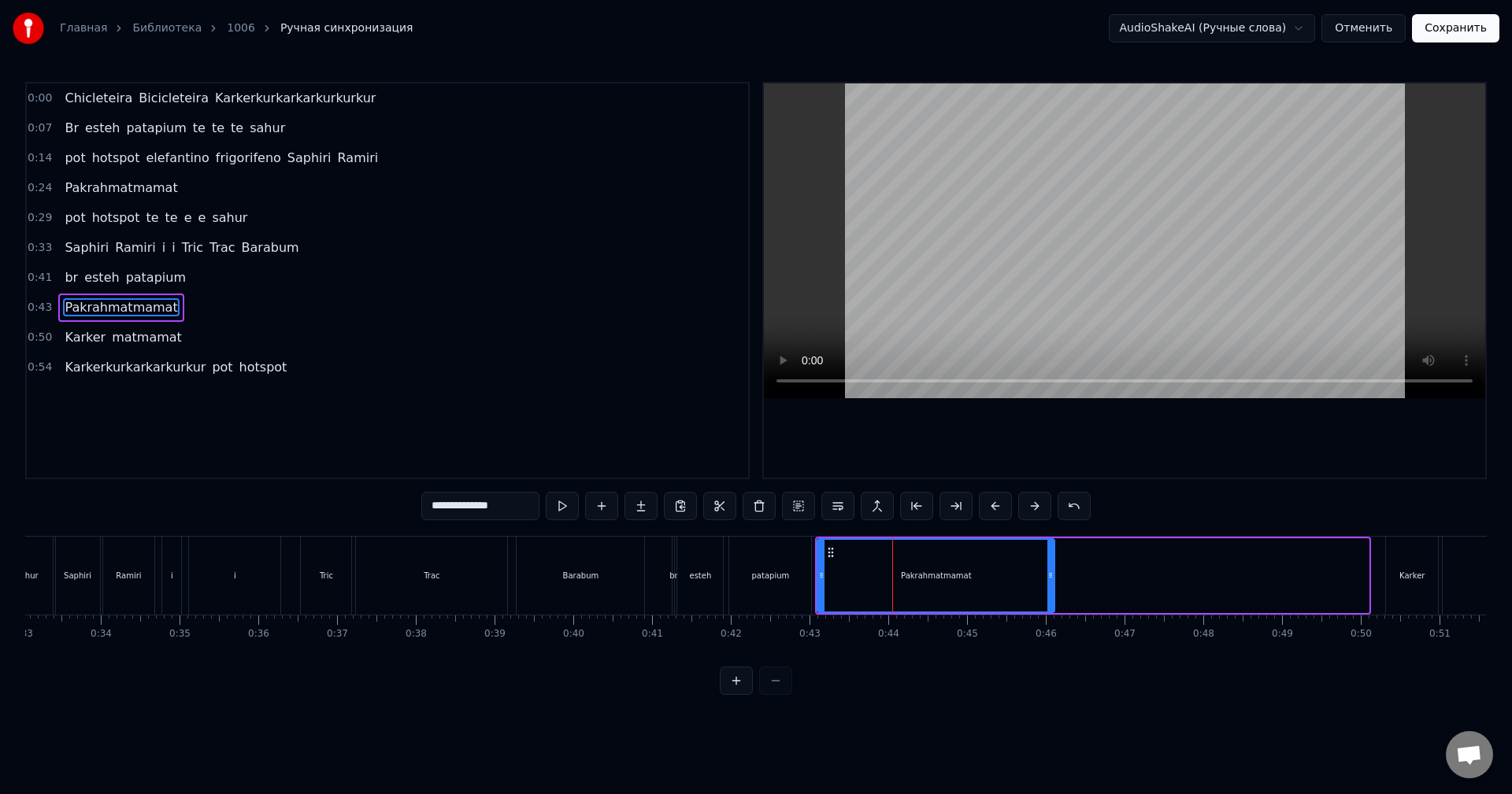
drag, startPoint x: 1364, startPoint y: 570, endPoint x: 1040, endPoint y: 578, distance: 324.1
click at [1047, 577] on icon at bounding box center [1050, 575] width 6 height 13
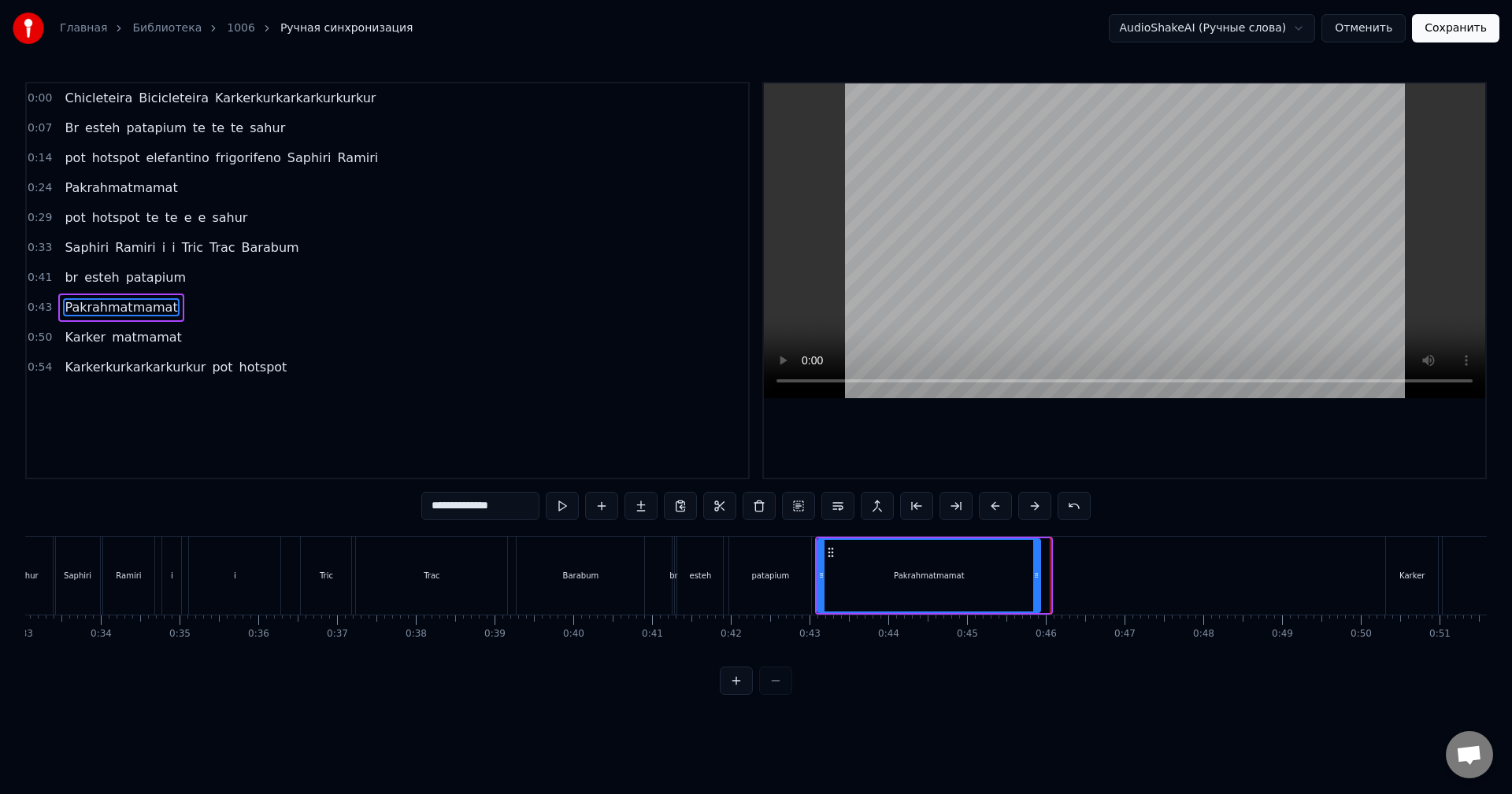
drag, startPoint x: 1045, startPoint y: 589, endPoint x: 950, endPoint y: 574, distance: 96.2
click at [1034, 591] on div at bounding box center [1037, 576] width 6 height 72
click at [921, 567] on div "Pakrahmatmamat" at bounding box center [926, 576] width 215 height 72
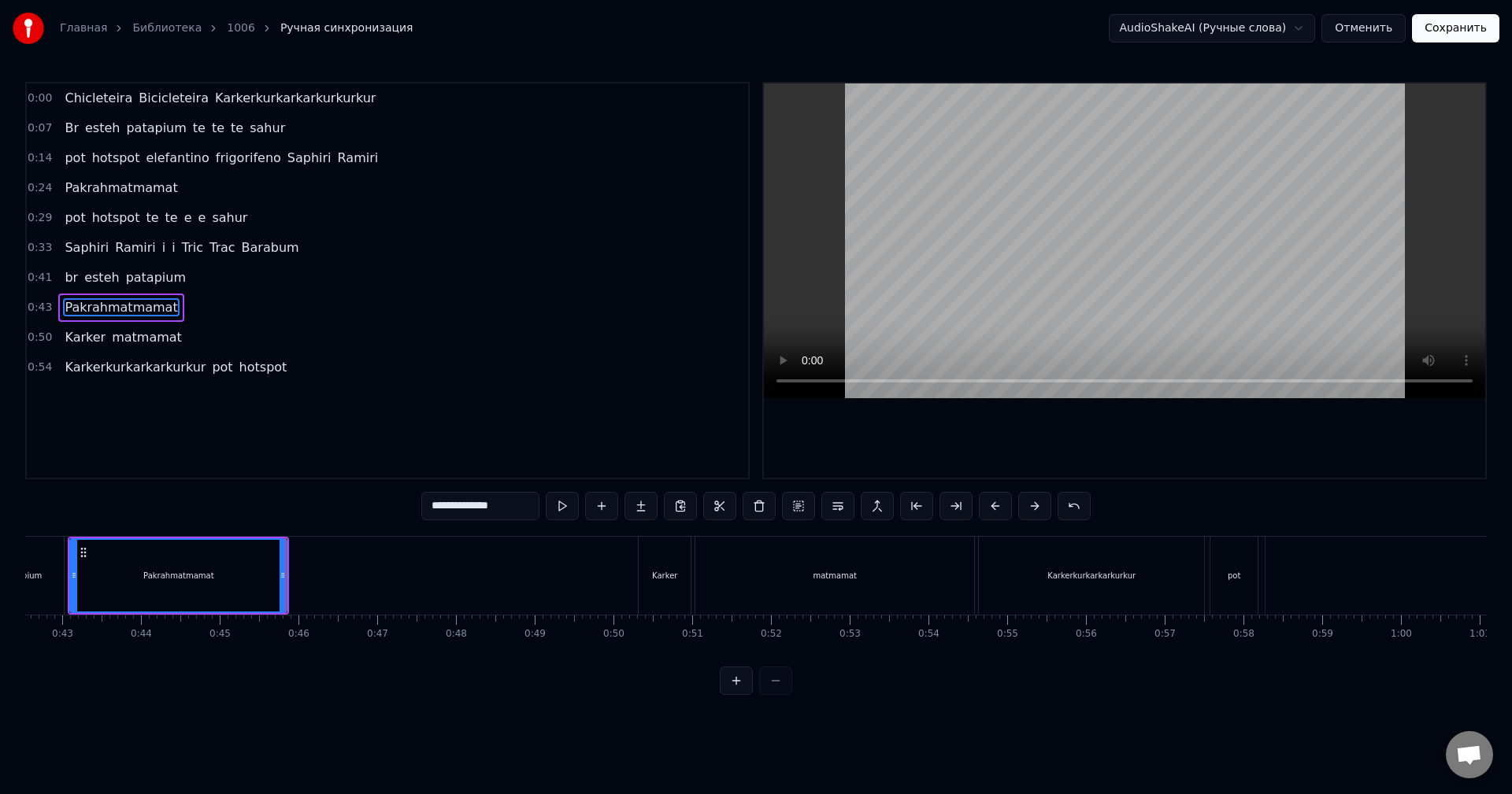
scroll to position [0, 3361]
click at [853, 583] on div "matmamat" at bounding box center [824, 575] width 279 height 78
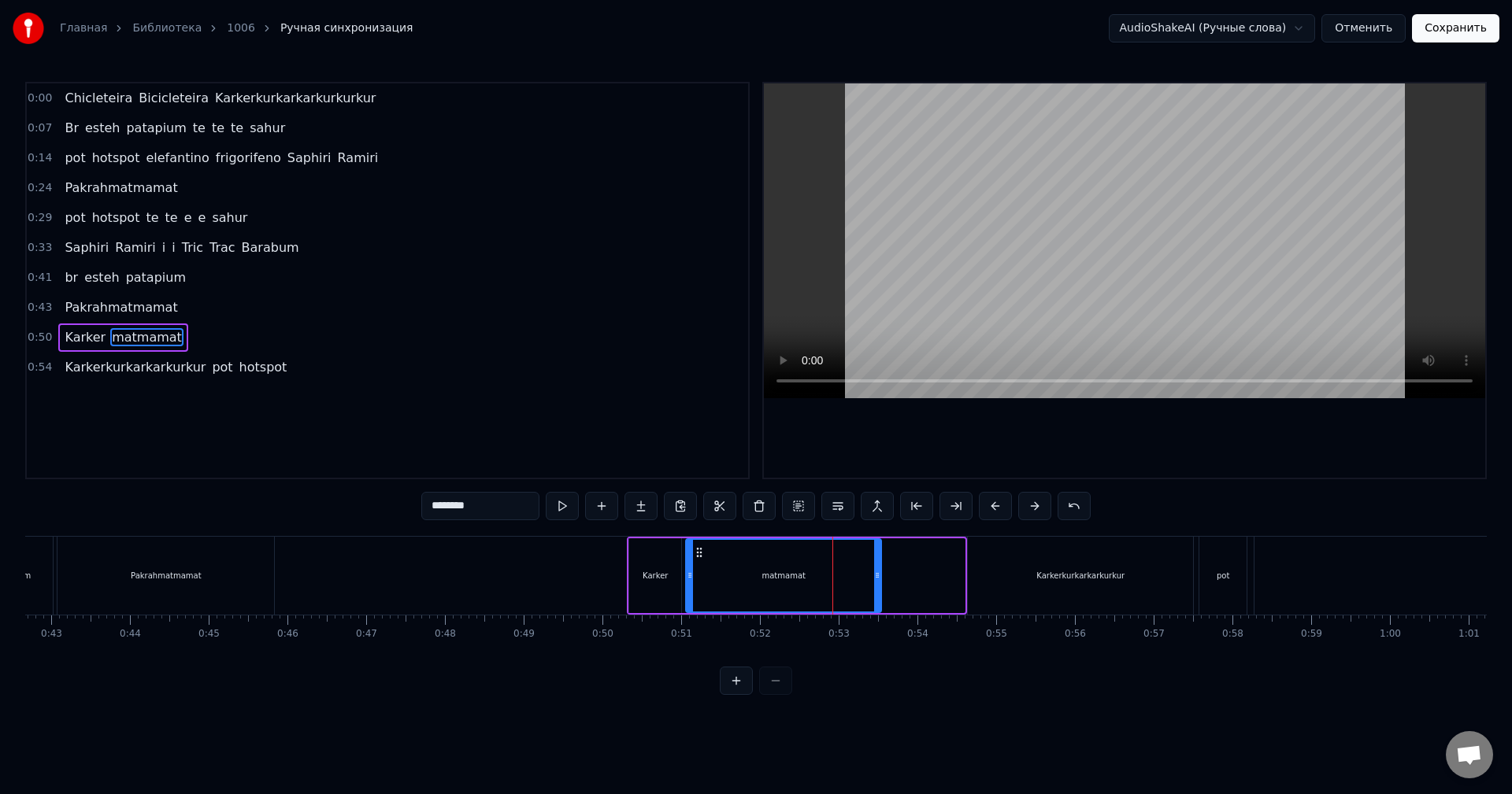
drag, startPoint x: 961, startPoint y: 586, endPoint x: 861, endPoint y: 584, distance: 100.0
click at [874, 586] on div at bounding box center [877, 576] width 6 height 72
click at [732, 572] on div "matmamat" at bounding box center [782, 576] width 191 height 72
drag, startPoint x: 873, startPoint y: 582, endPoint x: 813, endPoint y: 584, distance: 60.0
click at [824, 584] on div at bounding box center [826, 576] width 6 height 72
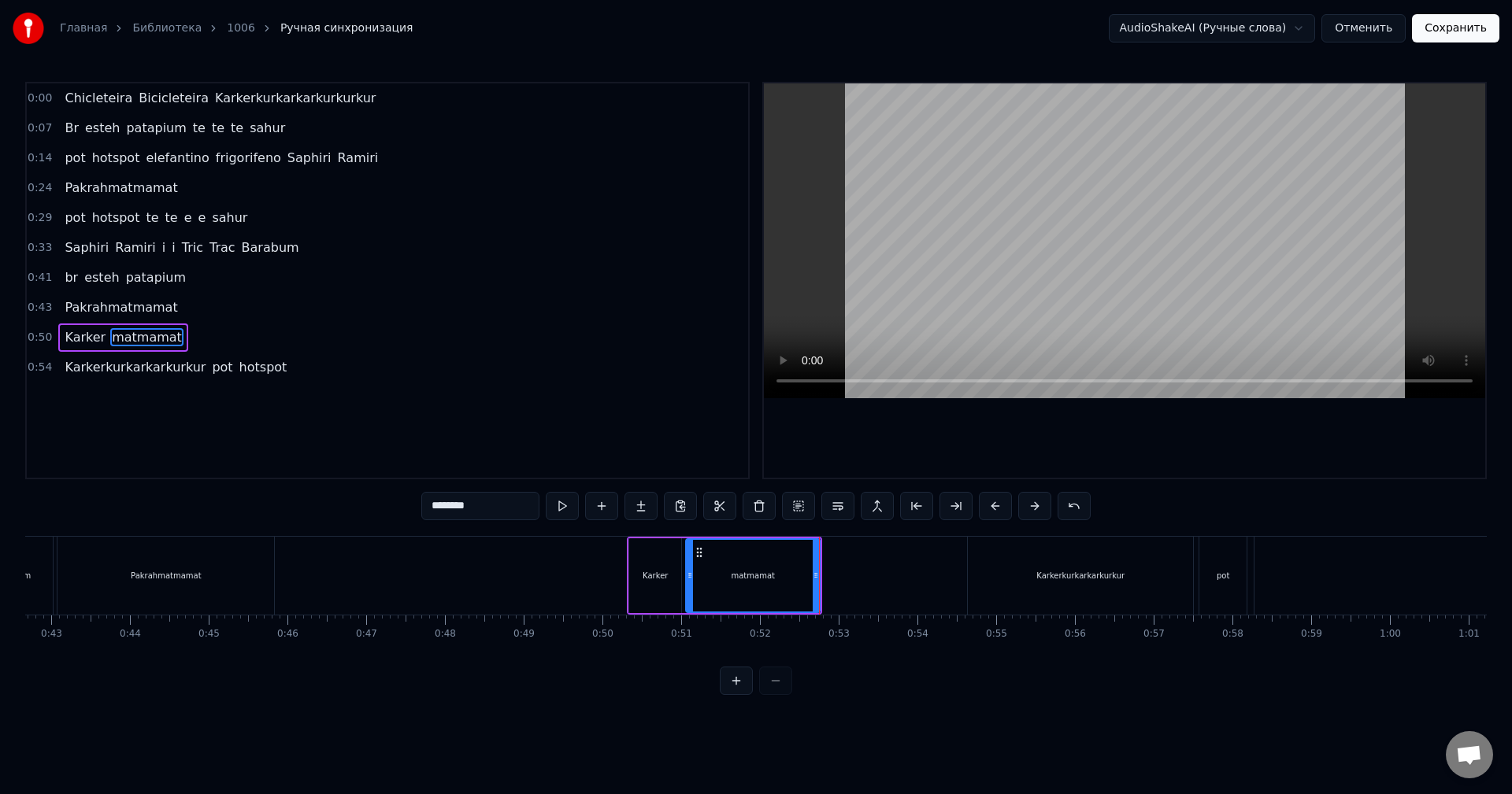
click at [977, 582] on div "Karkerkurkarkarkurkur" at bounding box center [1081, 575] width 226 height 78
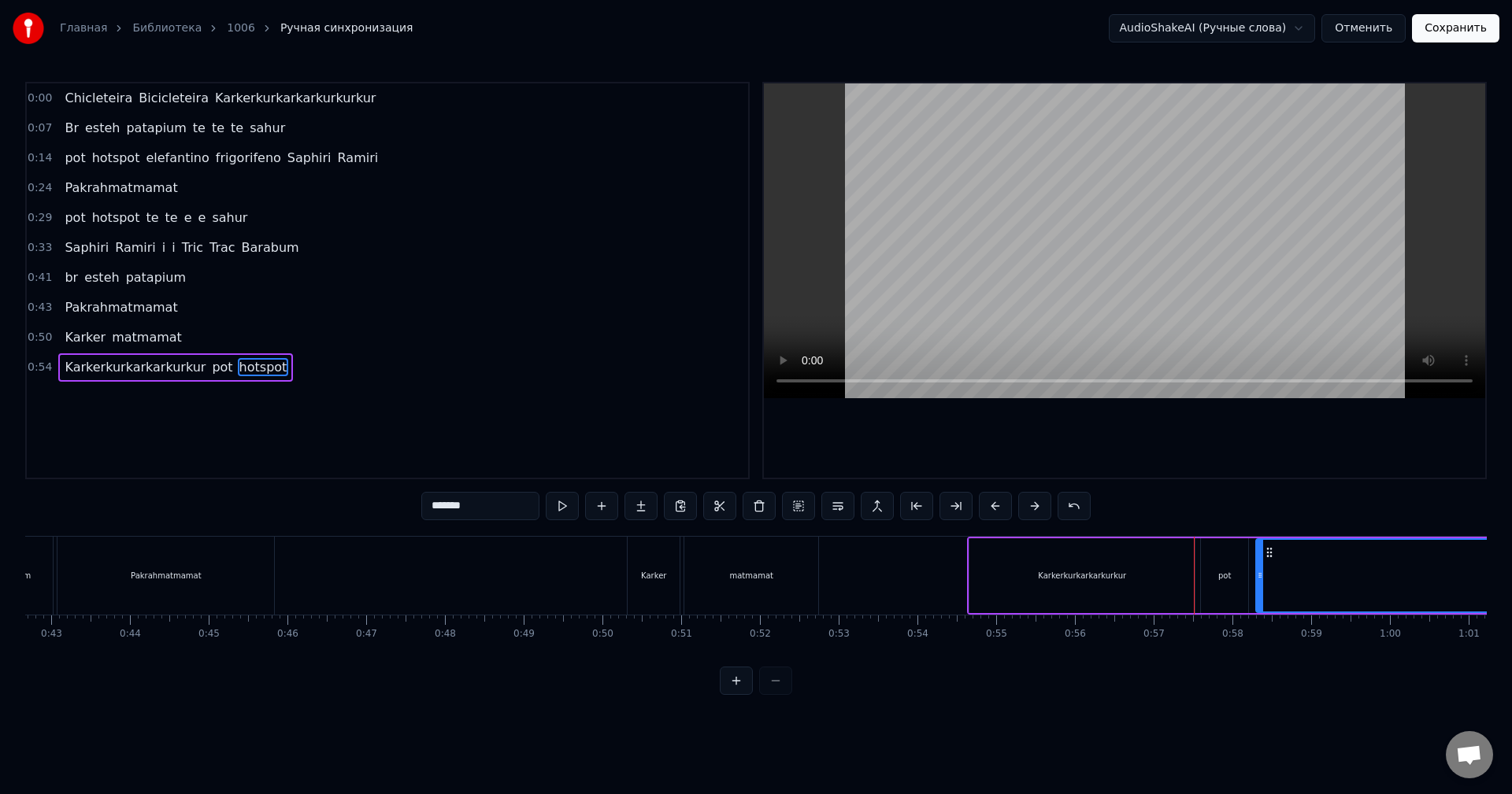
click at [1213, 591] on div "pot" at bounding box center [1224, 575] width 48 height 75
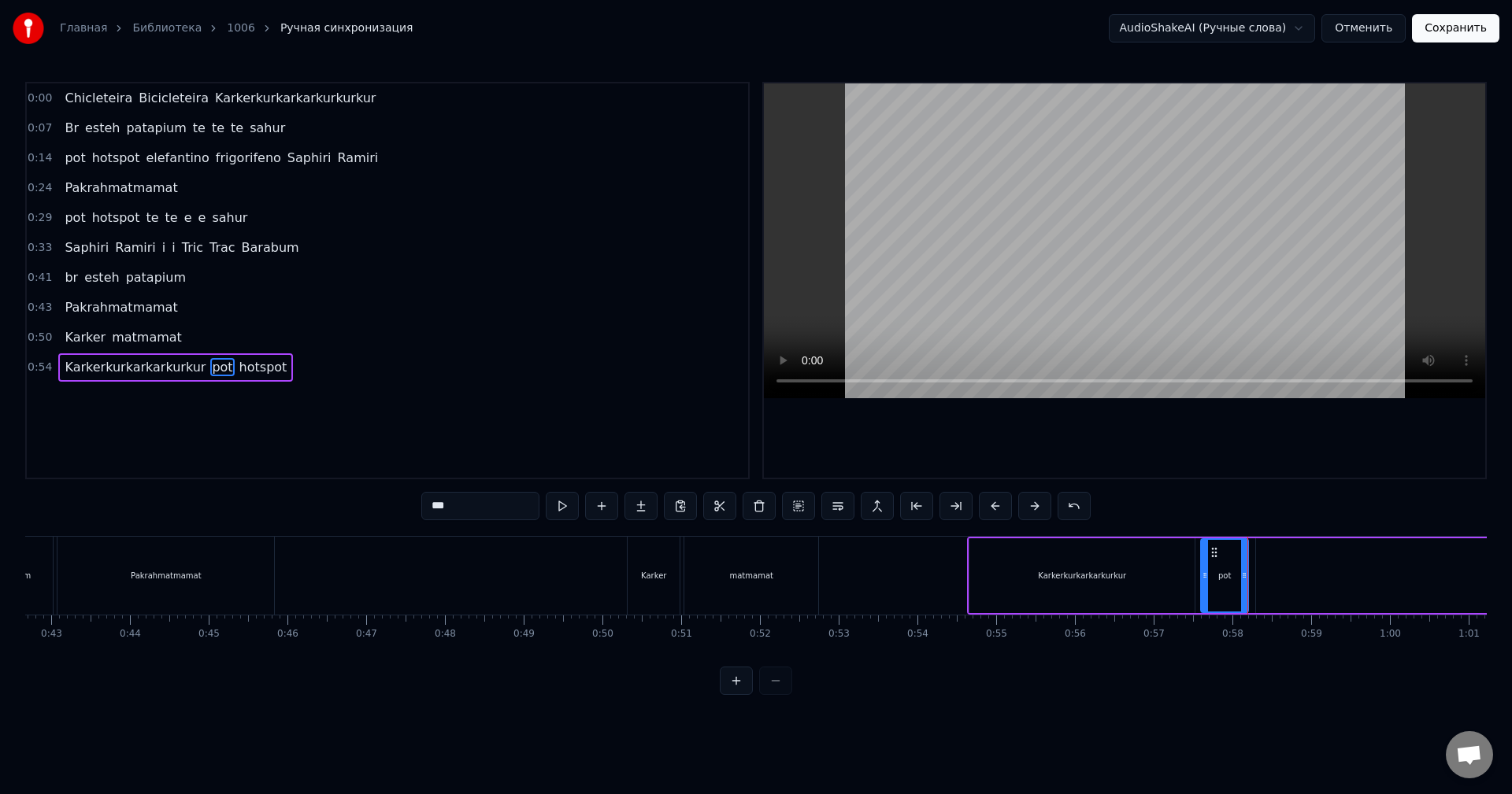
type input "*******"
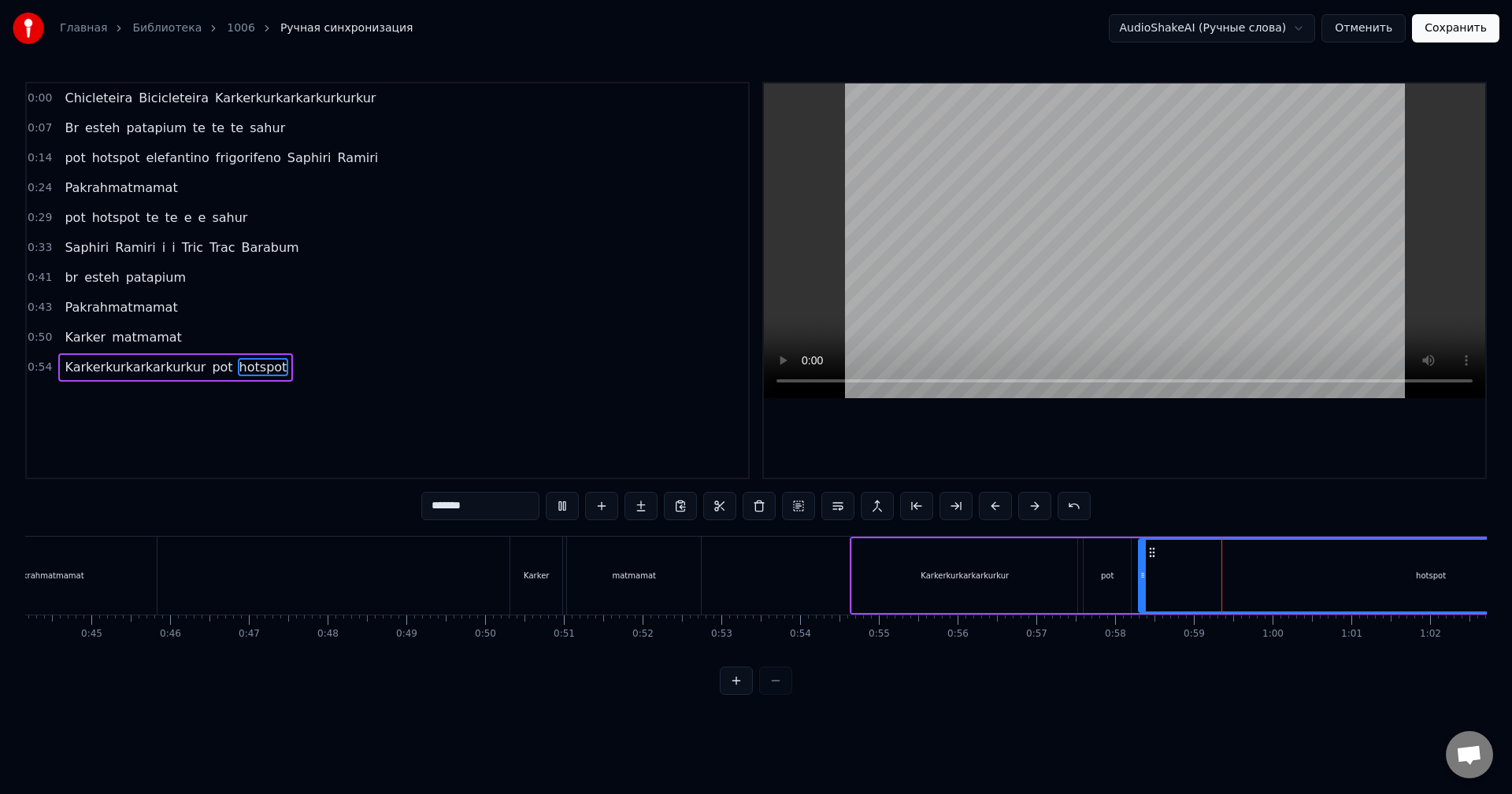
scroll to position [0, 3736]
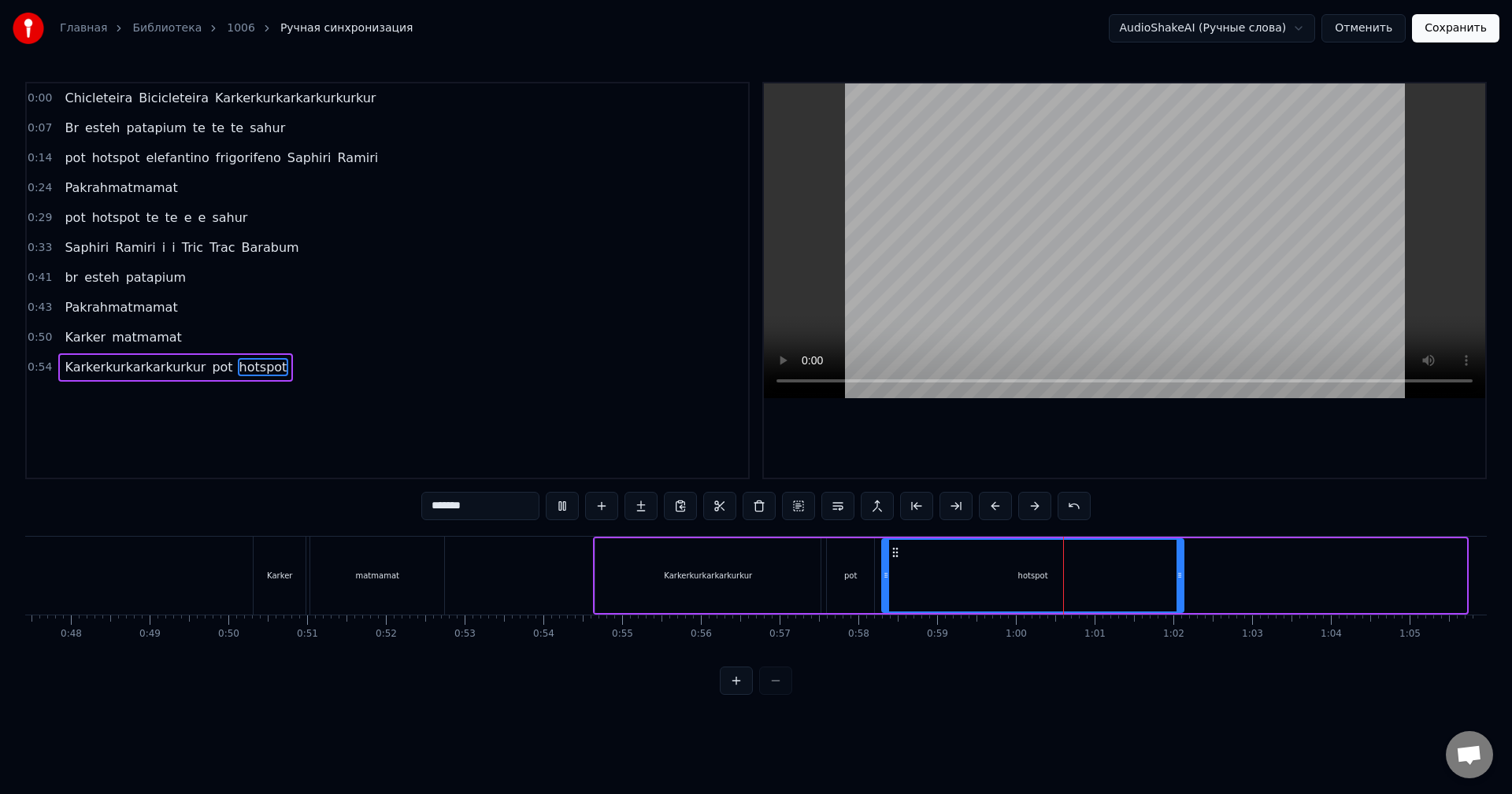
drag, startPoint x: 1257, startPoint y: 582, endPoint x: 1178, endPoint y: 585, distance: 79.1
click at [1178, 585] on div at bounding box center [1179, 576] width 6 height 72
click at [1002, 574] on div "hotspot" at bounding box center [1032, 576] width 298 height 72
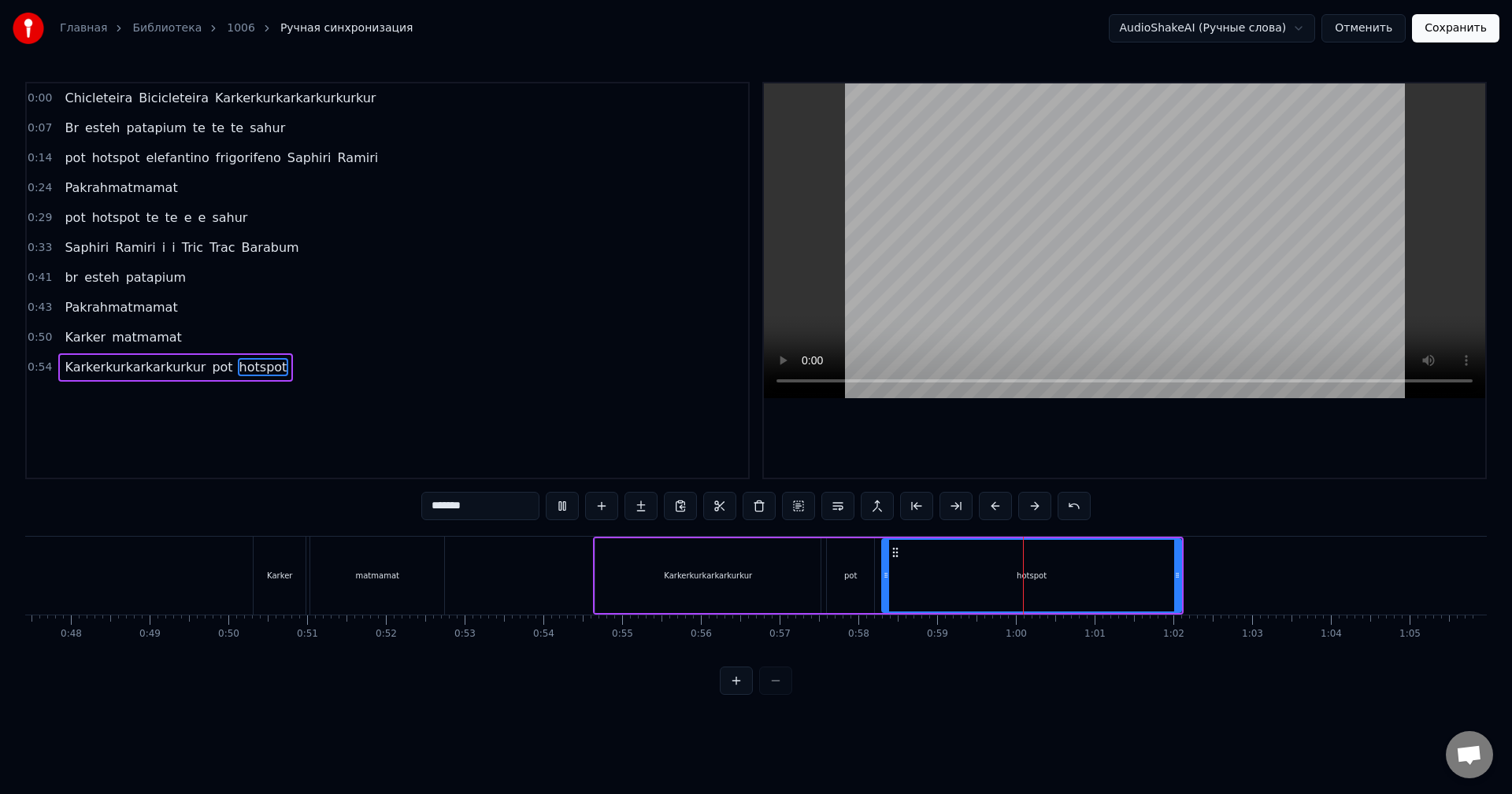
drag, startPoint x: 1131, startPoint y: 588, endPoint x: 1171, endPoint y: 586, distance: 40.0
click at [1133, 588] on div "hotspot" at bounding box center [1032, 575] width 300 height 75
drag, startPoint x: 1177, startPoint y: 585, endPoint x: 1070, endPoint y: 589, distance: 107.1
click at [1070, 589] on div at bounding box center [1071, 576] width 6 height 72
click at [962, 583] on div "hotspot" at bounding box center [978, 576] width 191 height 72
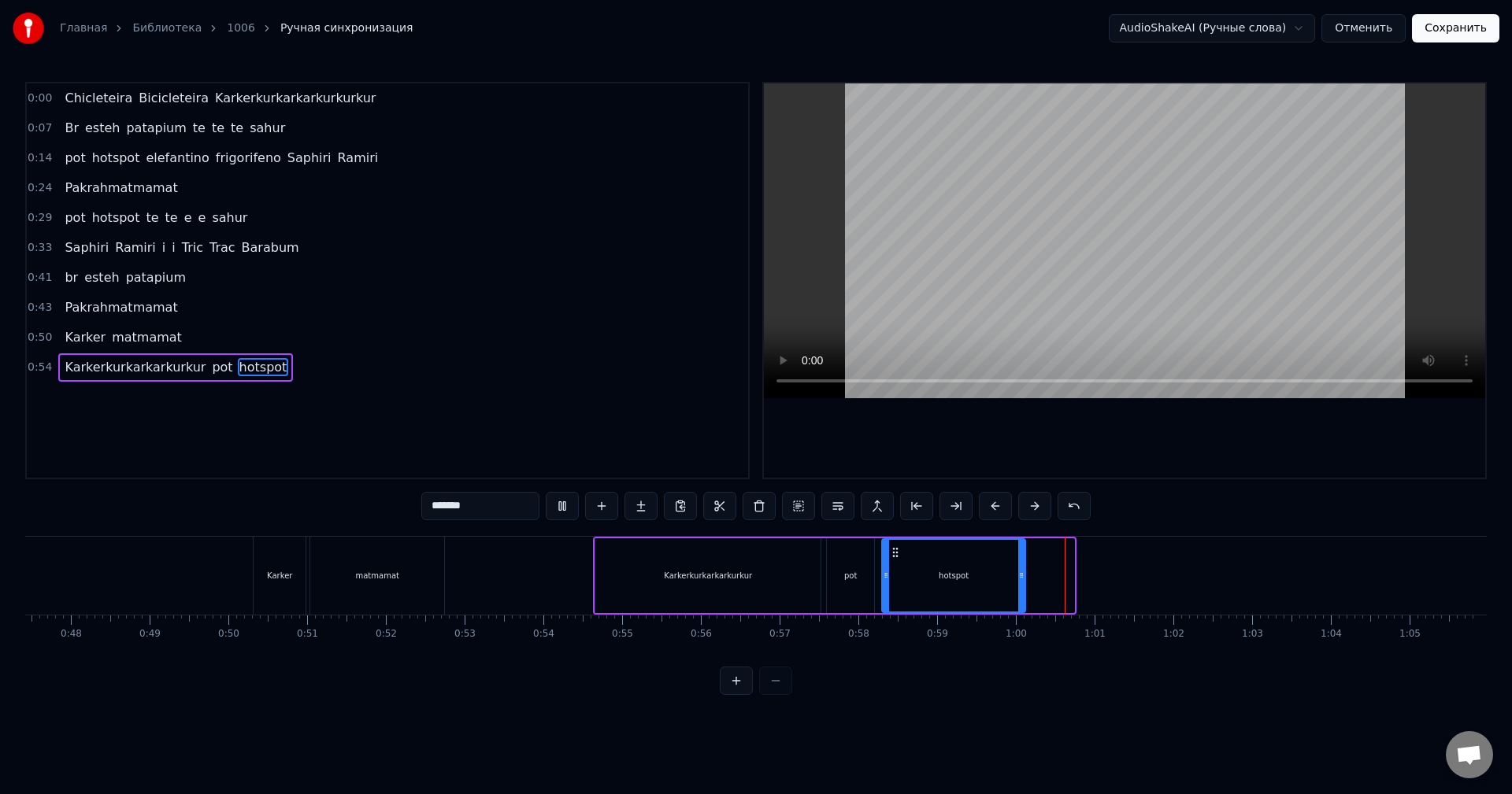
drag, startPoint x: 1072, startPoint y: 587, endPoint x: 1011, endPoint y: 587, distance: 61.0
click at [1018, 587] on div at bounding box center [1021, 576] width 6 height 72
click at [1450, 33] on button "Сохранить" at bounding box center [1457, 28] width 88 height 28
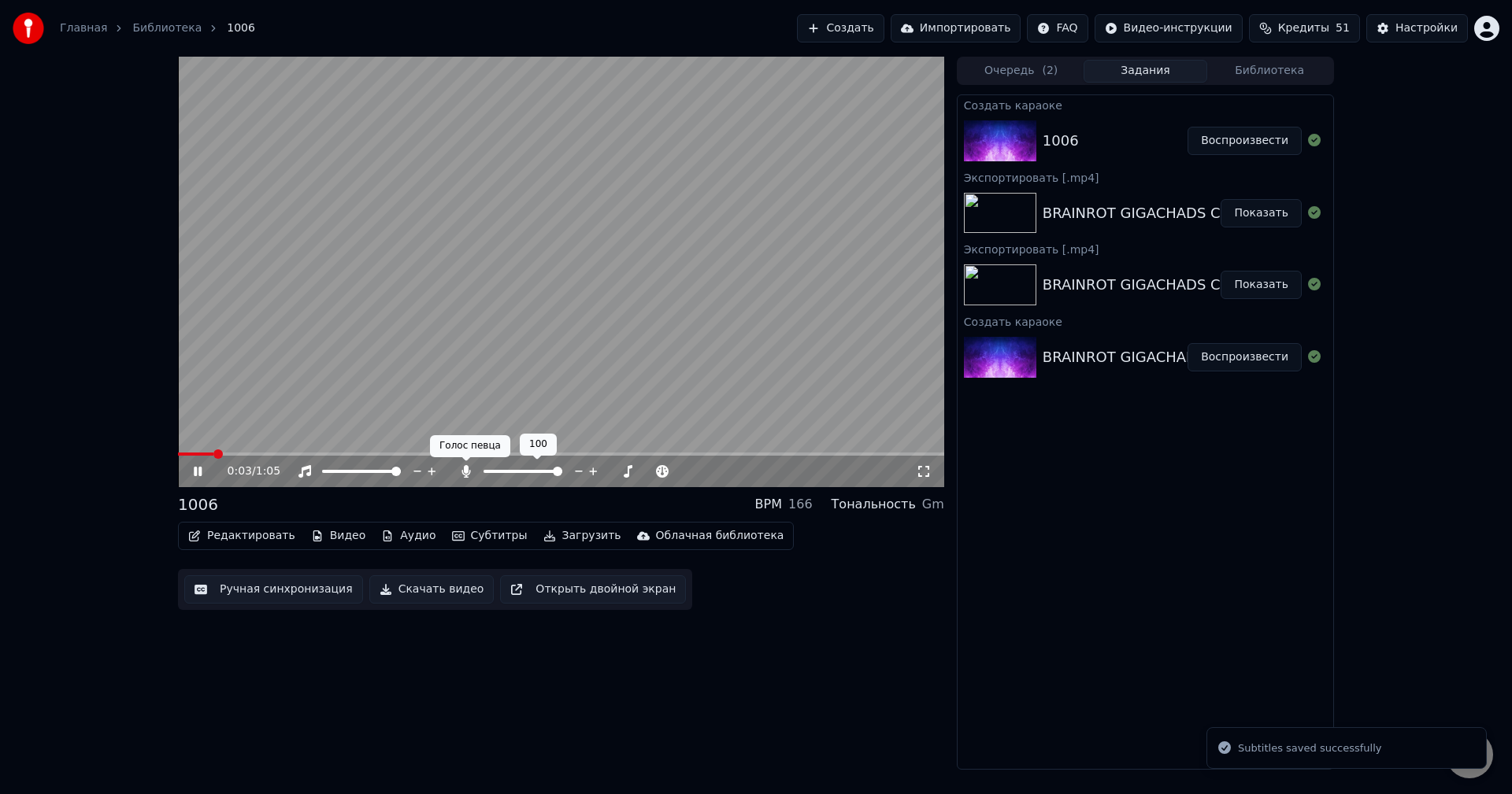
click at [470, 471] on icon at bounding box center [466, 471] width 9 height 13
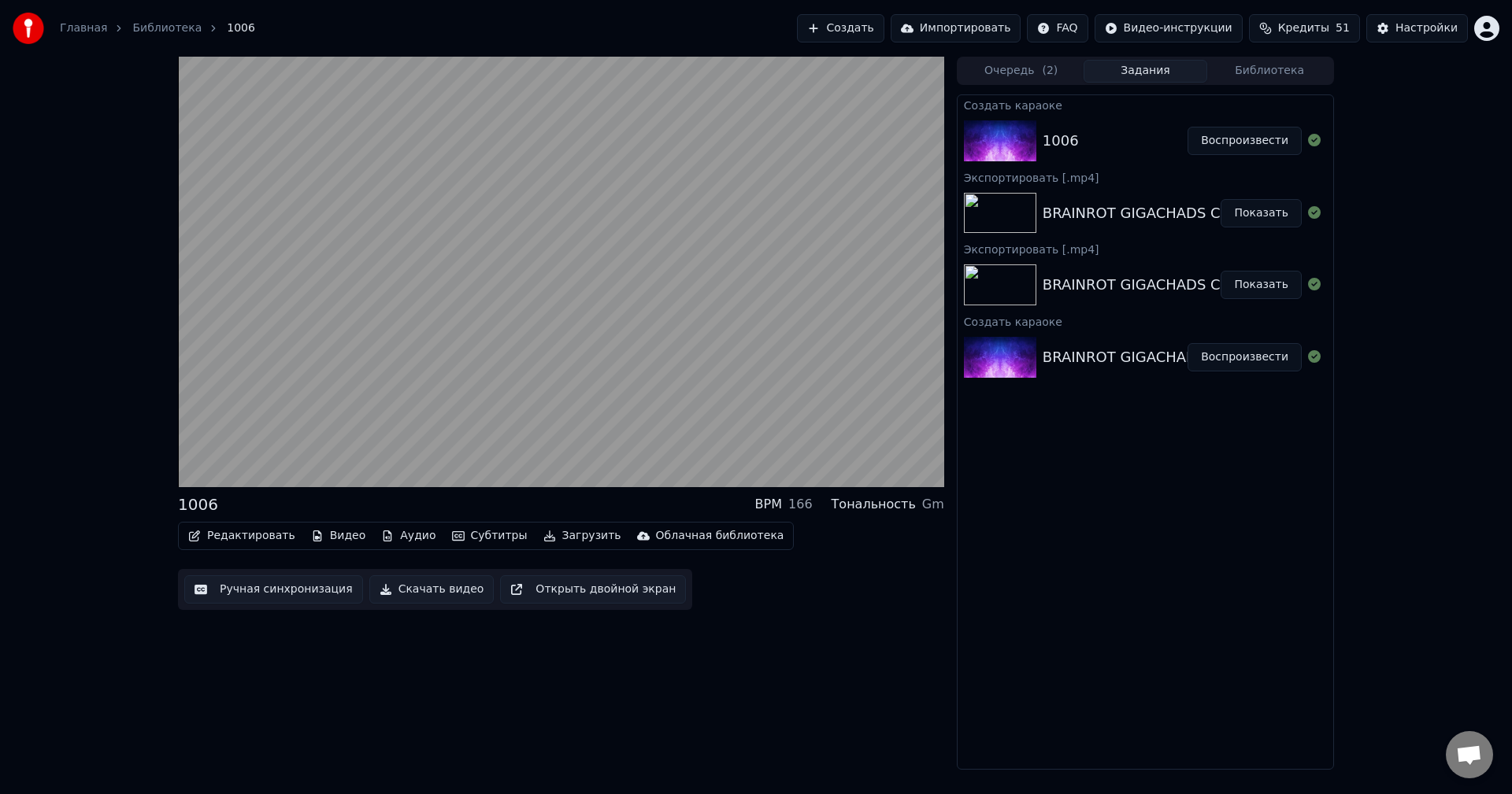
click at [407, 591] on button "Скачать видео" at bounding box center [432, 589] width 125 height 28
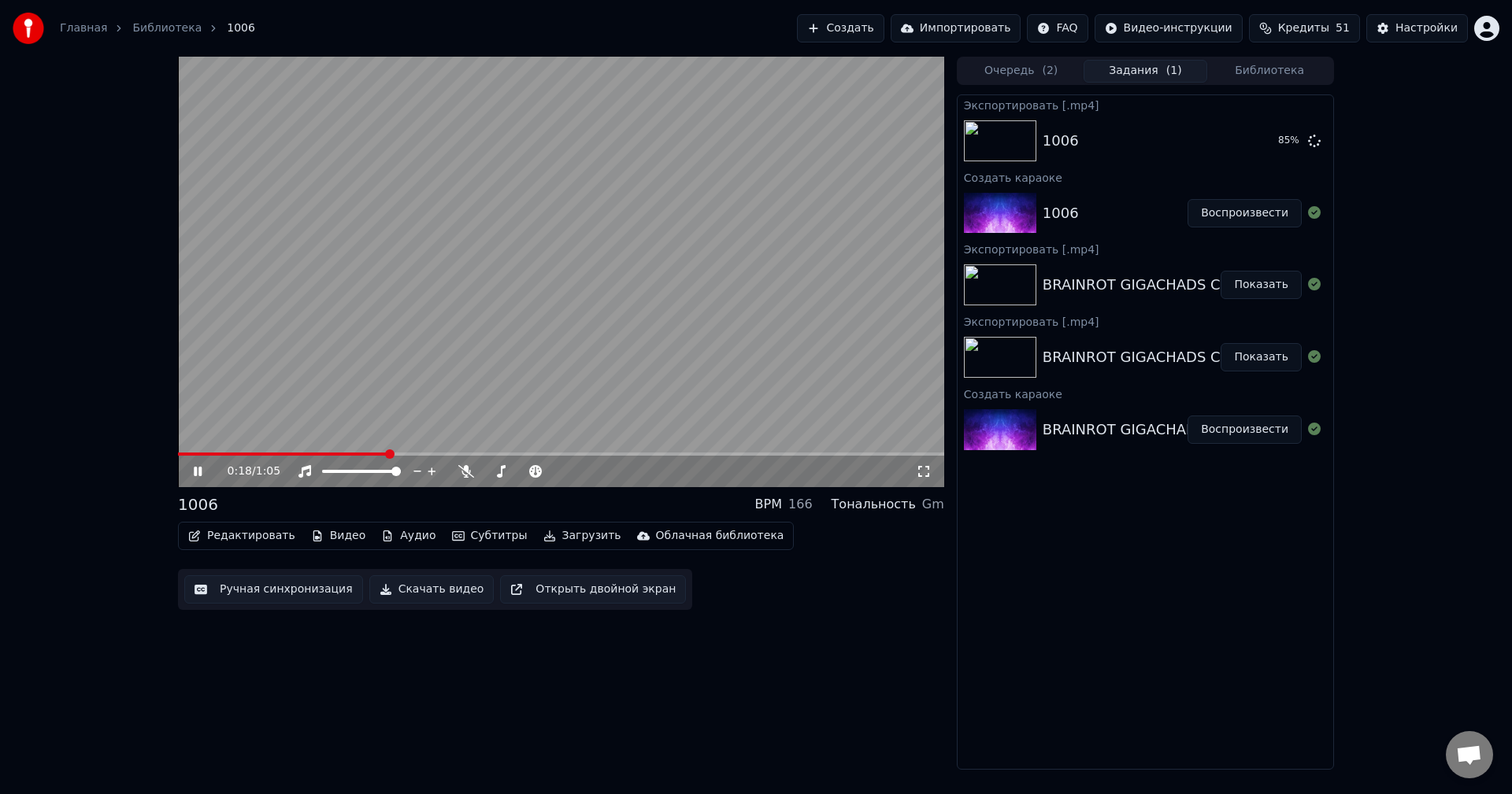
click at [657, 385] on video at bounding box center [561, 271] width 766 height 431
click at [1273, 134] on button "Показать" at bounding box center [1261, 140] width 81 height 28
